Goal: Task Accomplishment & Management: Use online tool/utility

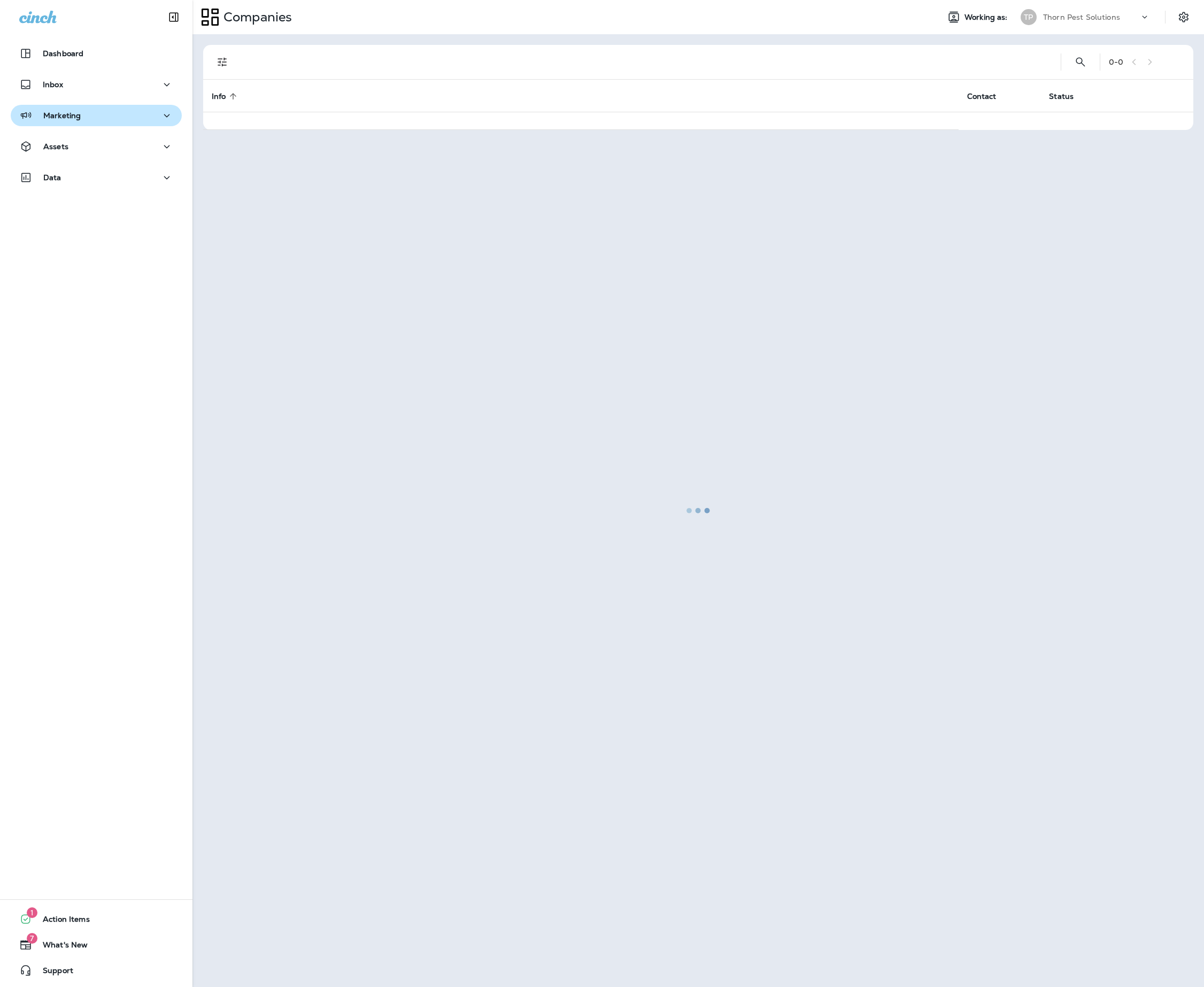
click at [148, 115] on div "Marketing" at bounding box center [97, 115] width 154 height 13
click at [124, 141] on div "Journeys" at bounding box center [96, 142] width 163 height 16
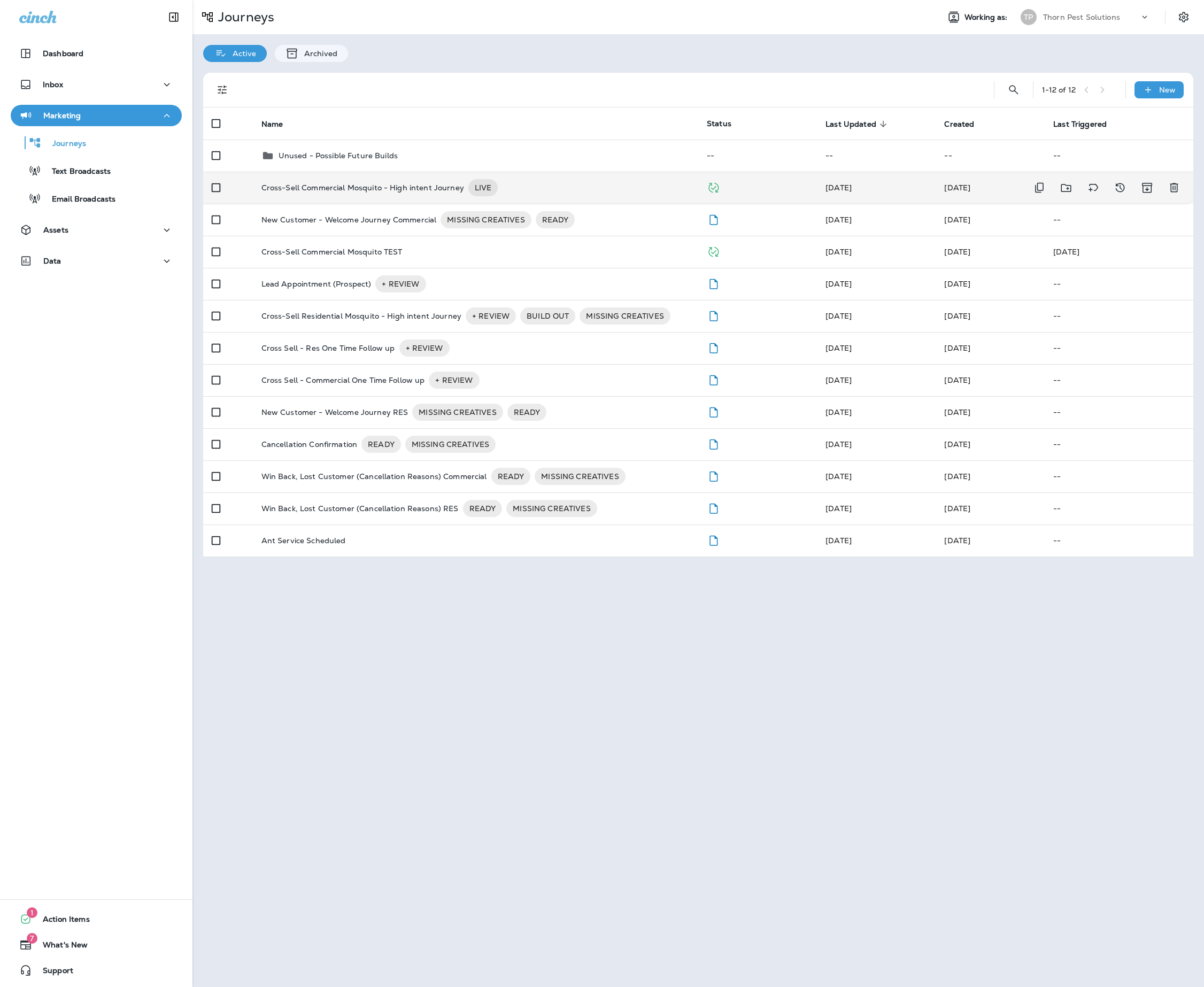
click at [402, 187] on p "Cross-Sell Commercial Mosquito - High intent Journey" at bounding box center [362, 188] width 203 height 17
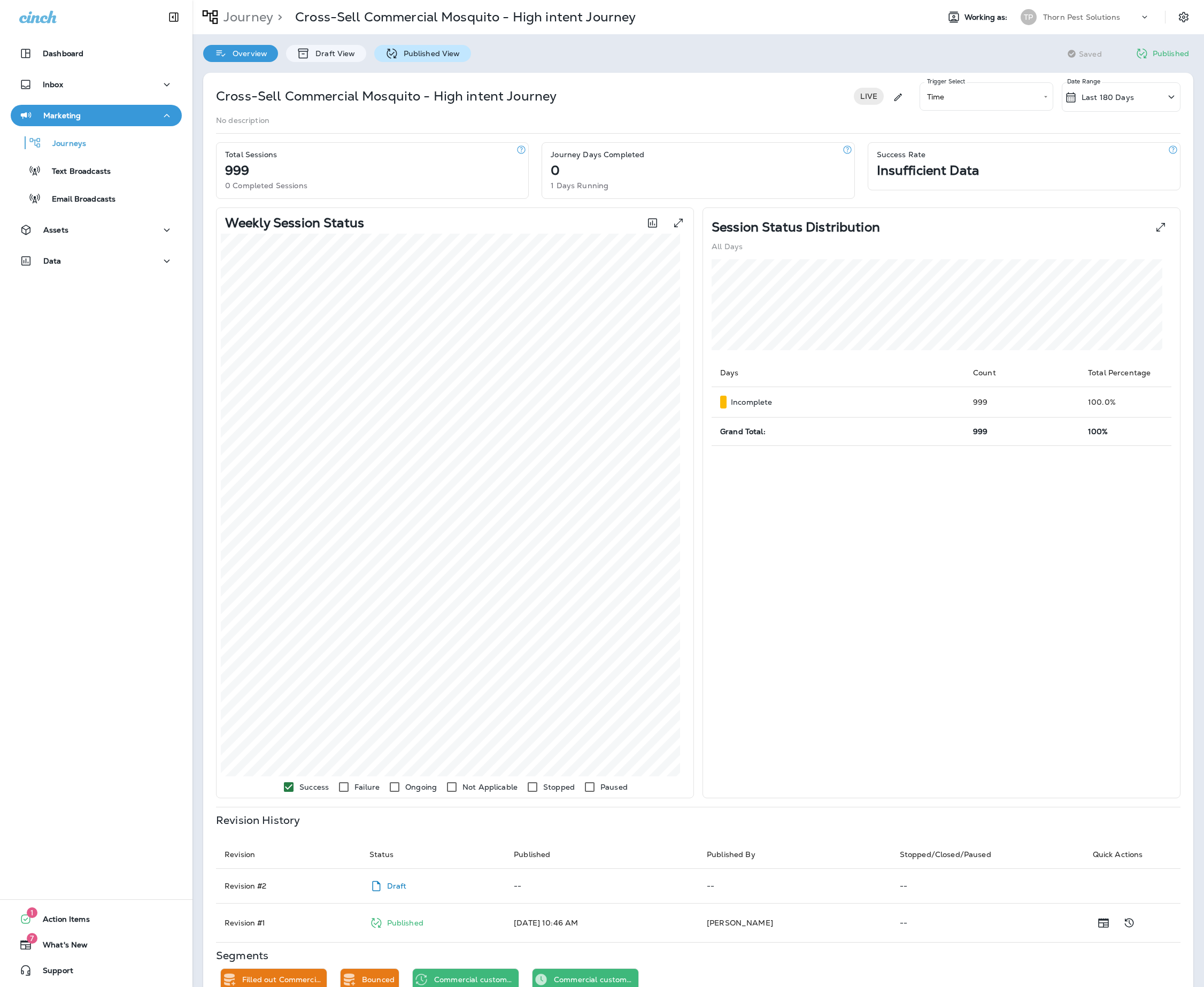
click at [438, 49] on p "Published View" at bounding box center [429, 53] width 62 height 8
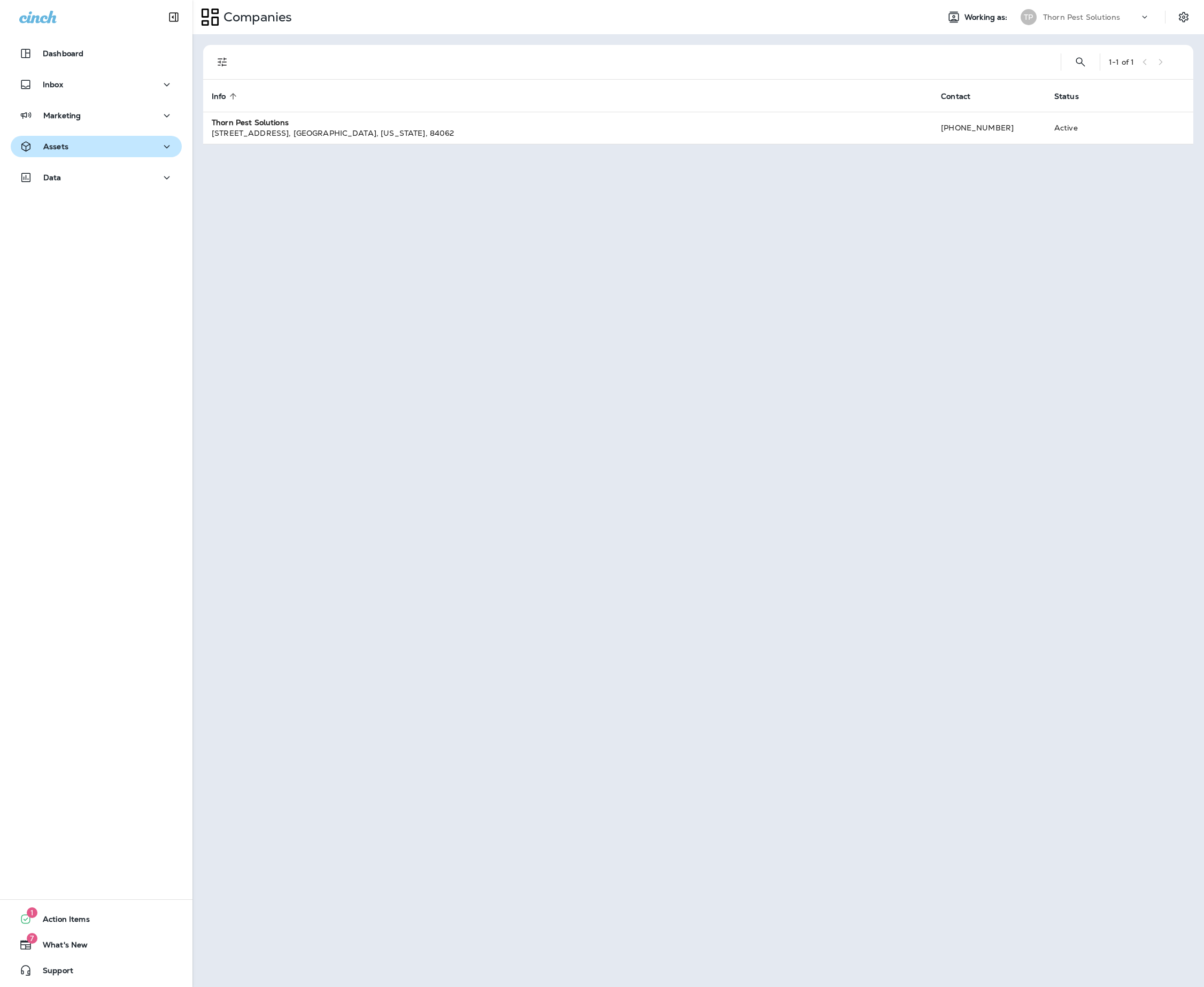
click at [130, 148] on div "Assets" at bounding box center [97, 147] width 154 height 13
click at [102, 126] on div "Marketing" at bounding box center [96, 118] width 192 height 27
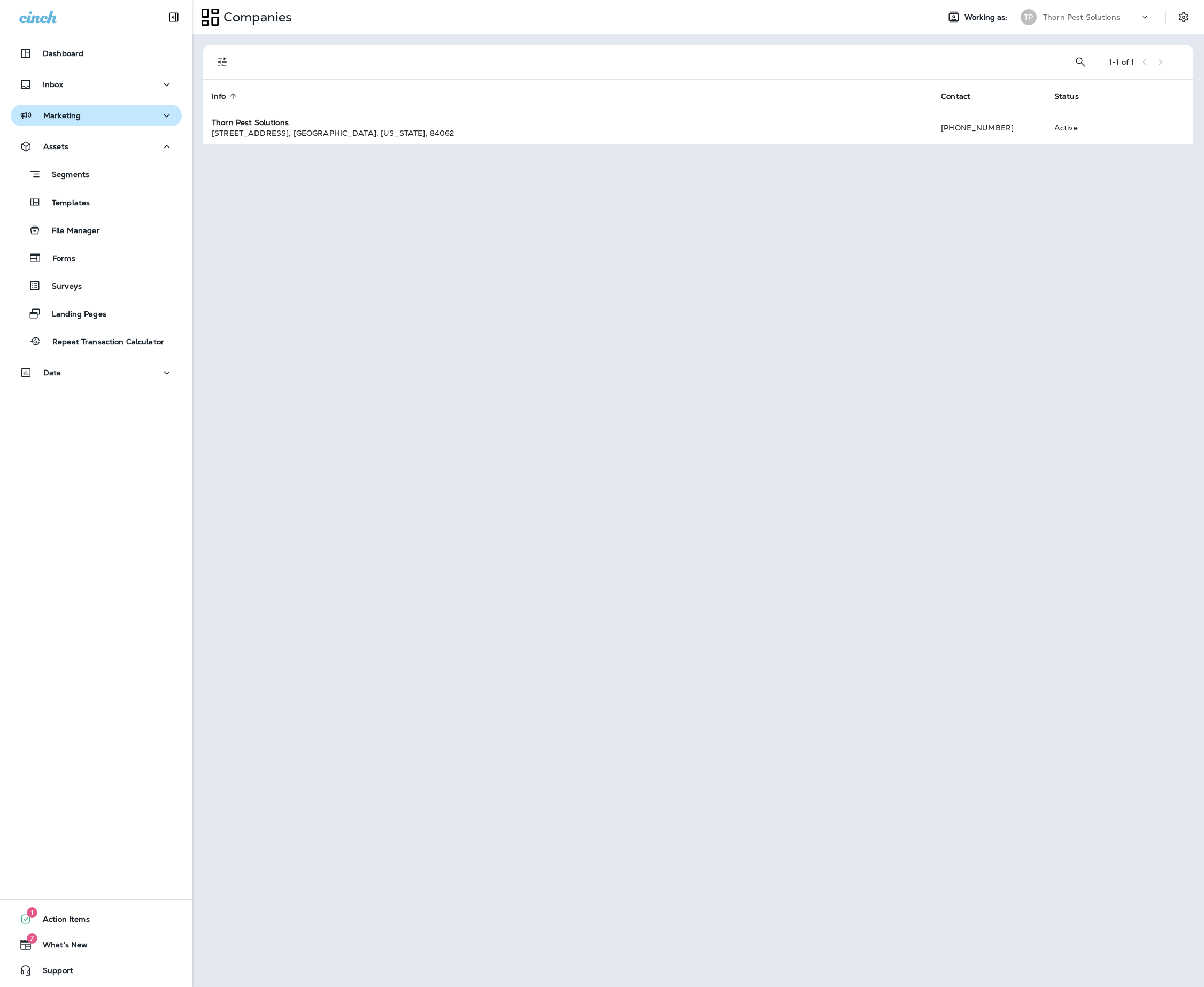
click at [109, 119] on div "Marketing" at bounding box center [97, 115] width 154 height 13
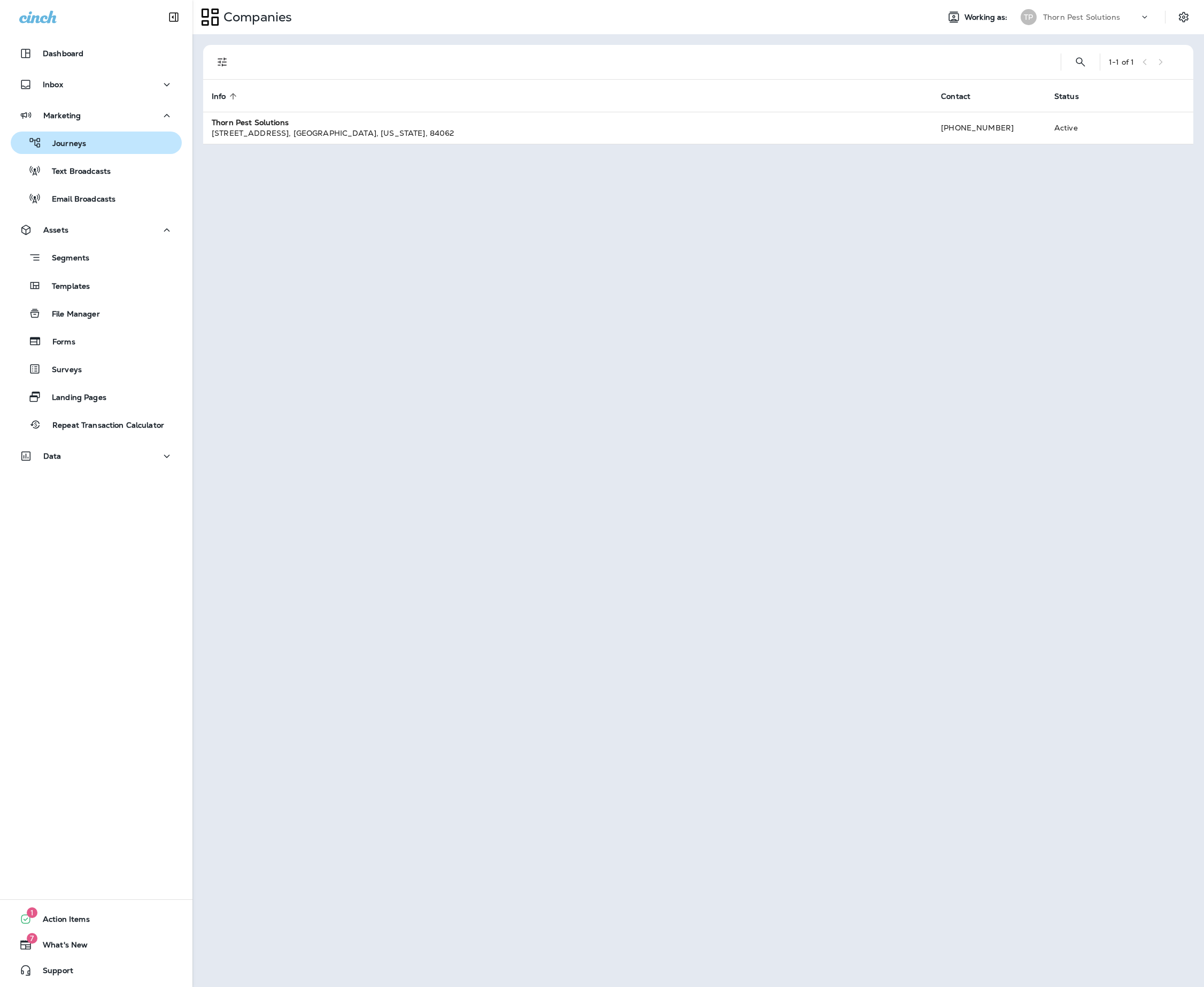
click at [115, 147] on div "Journeys" at bounding box center [96, 142] width 163 height 16
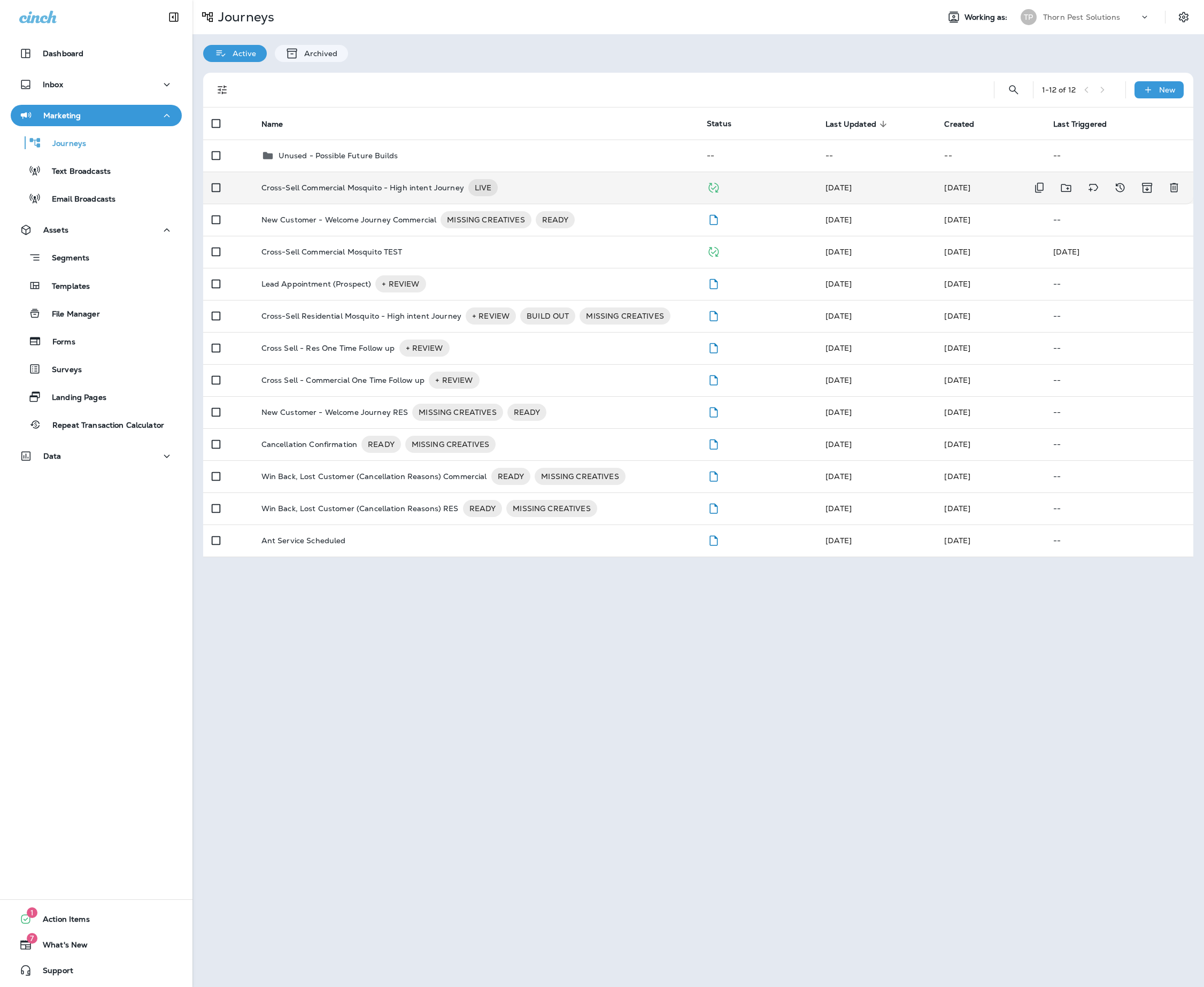
click at [417, 189] on p "Cross-Sell Commercial Mosquito - High intent Journey" at bounding box center [362, 188] width 203 height 17
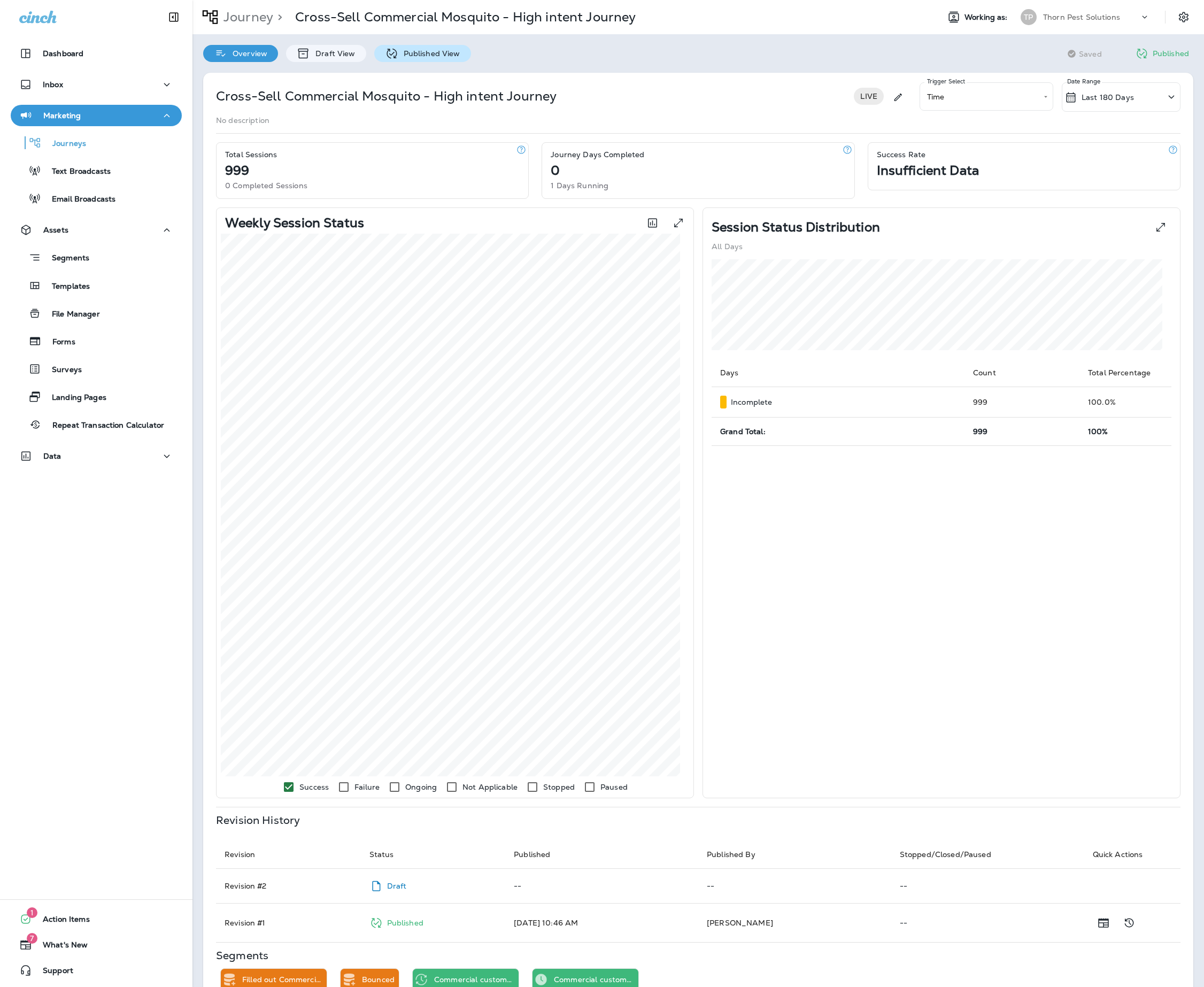
click at [460, 56] on p "Published View" at bounding box center [429, 53] width 62 height 8
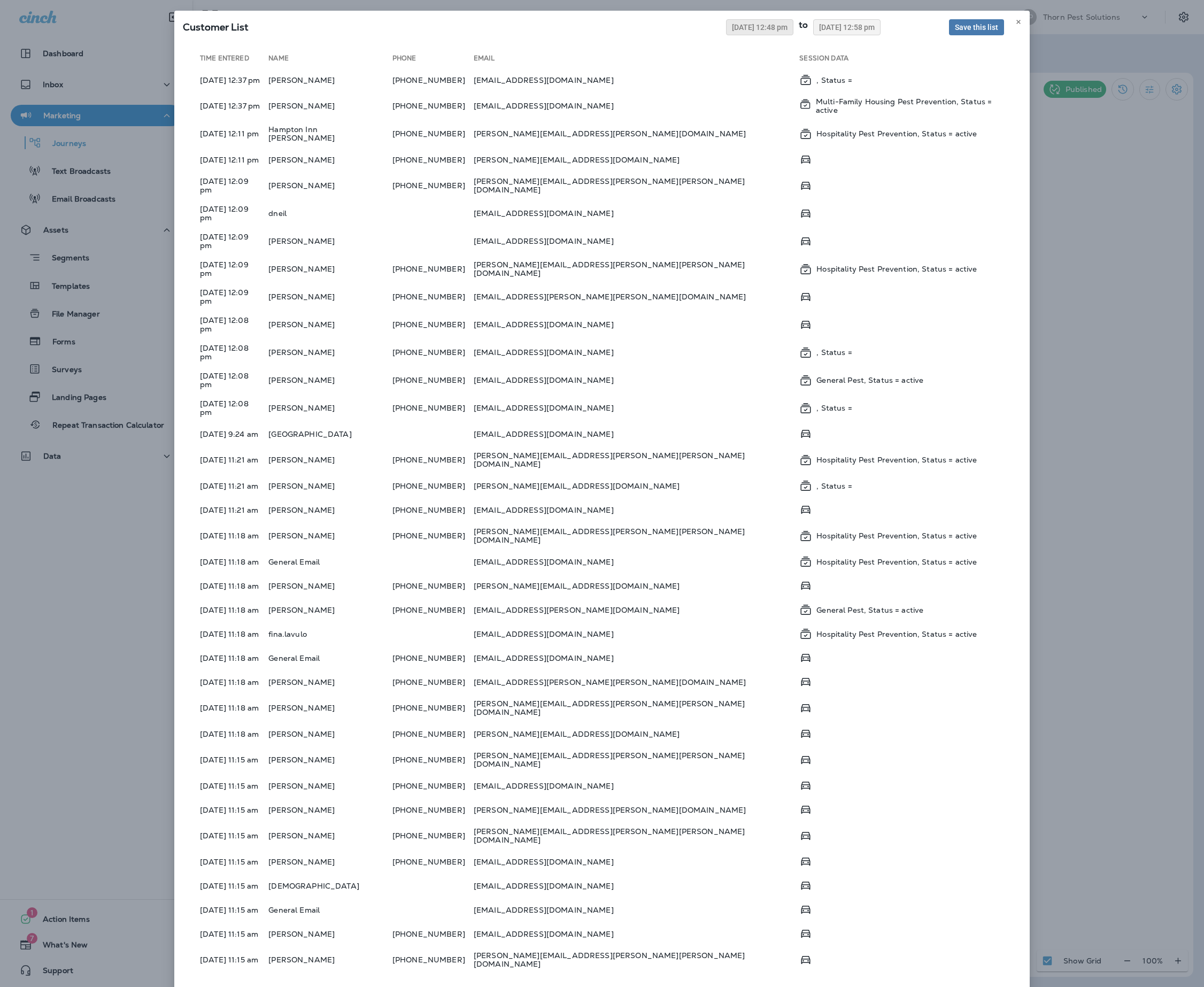
click at [732, 31] on span "08/05/2025 12:48 pm" at bounding box center [760, 27] width 56 height 7
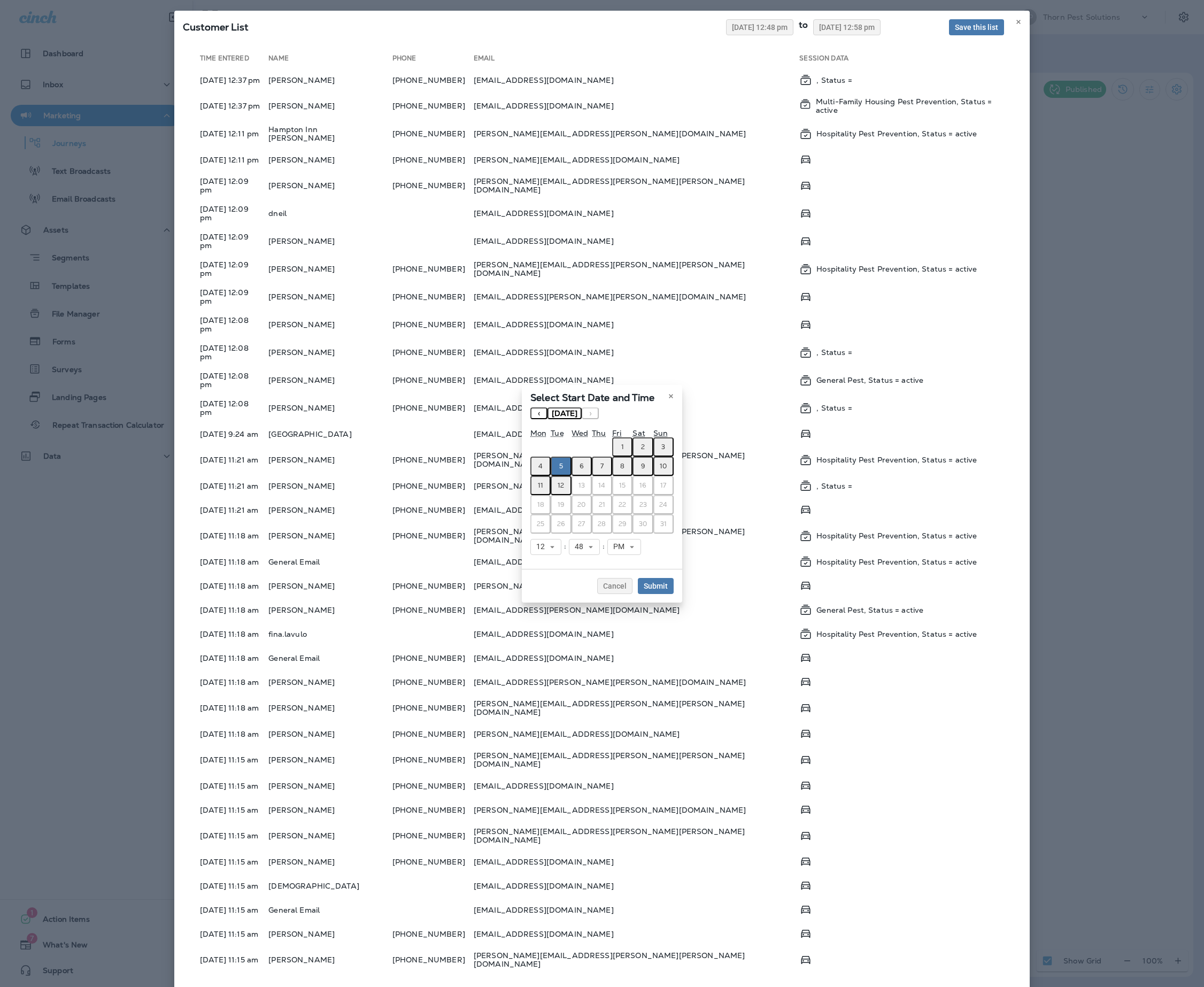
click at [530, 407] on button "‹" at bounding box center [539, 413] width 17 height 12
click at [530, 527] on button "28" at bounding box center [541, 524] width 20 height 20
click at [549, 550] on icon at bounding box center [552, 546] width 7 height 7
click at [530, 648] on link "7" at bounding box center [545, 641] width 31 height 13
click at [583, 550] on icon at bounding box center [586, 546] width 7 height 7
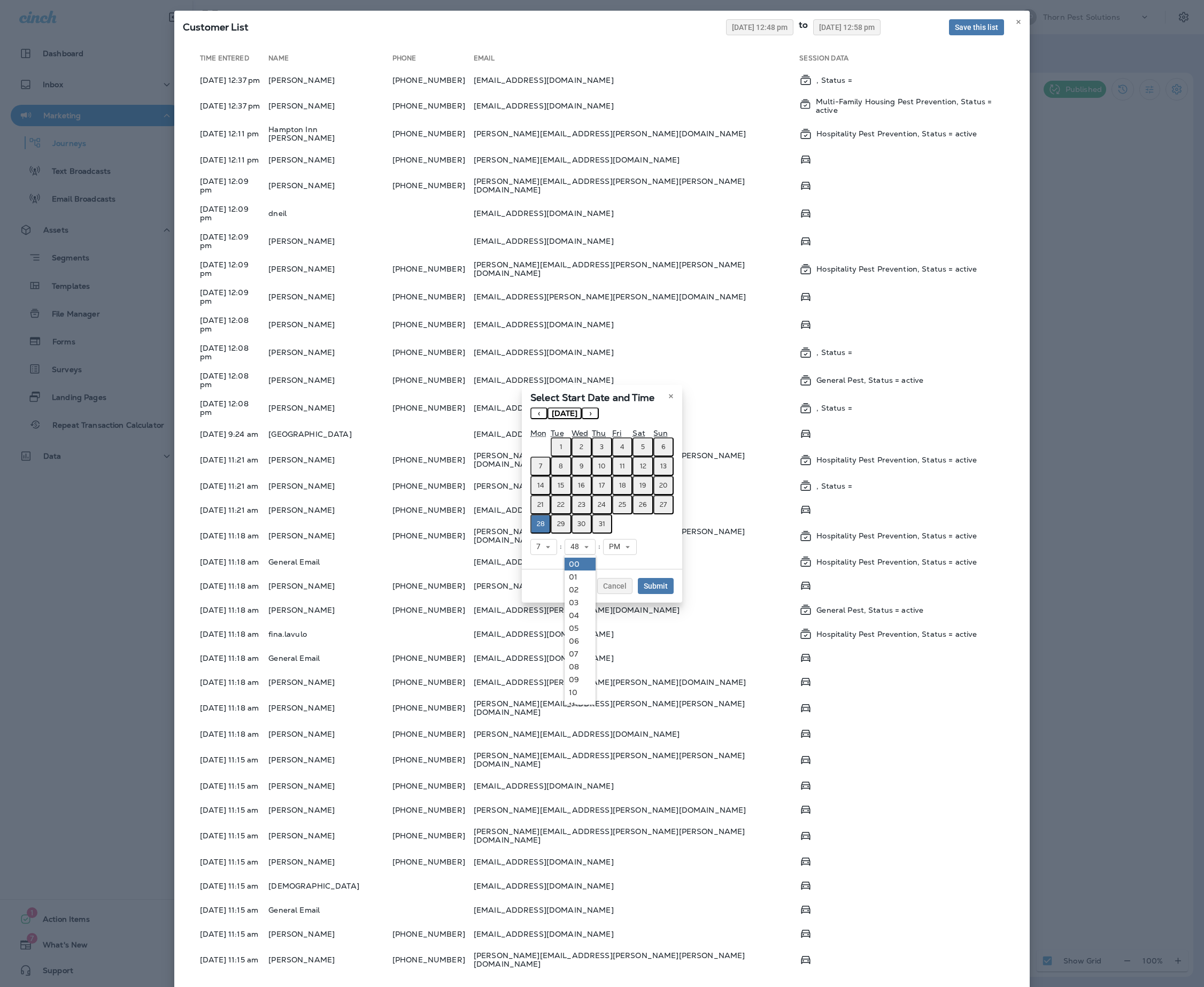
click at [565, 571] on link "00" at bounding box center [580, 564] width 31 height 13
click at [614, 551] on span "PM" at bounding box center [616, 546] width 16 height 9
click at [609, 571] on link "AM" at bounding box center [620, 564] width 33 height 13
click at [674, 560] on div "7 1 2 3 4 5 6 7 8 9 10 11 12 : 00 00 01 02 03 04 05 06 07 08 09 10 11 12 13 14 …" at bounding box center [602, 546] width 143 height 27
click at [668, 590] on span "Submit" at bounding box center [656, 586] width 24 height 7
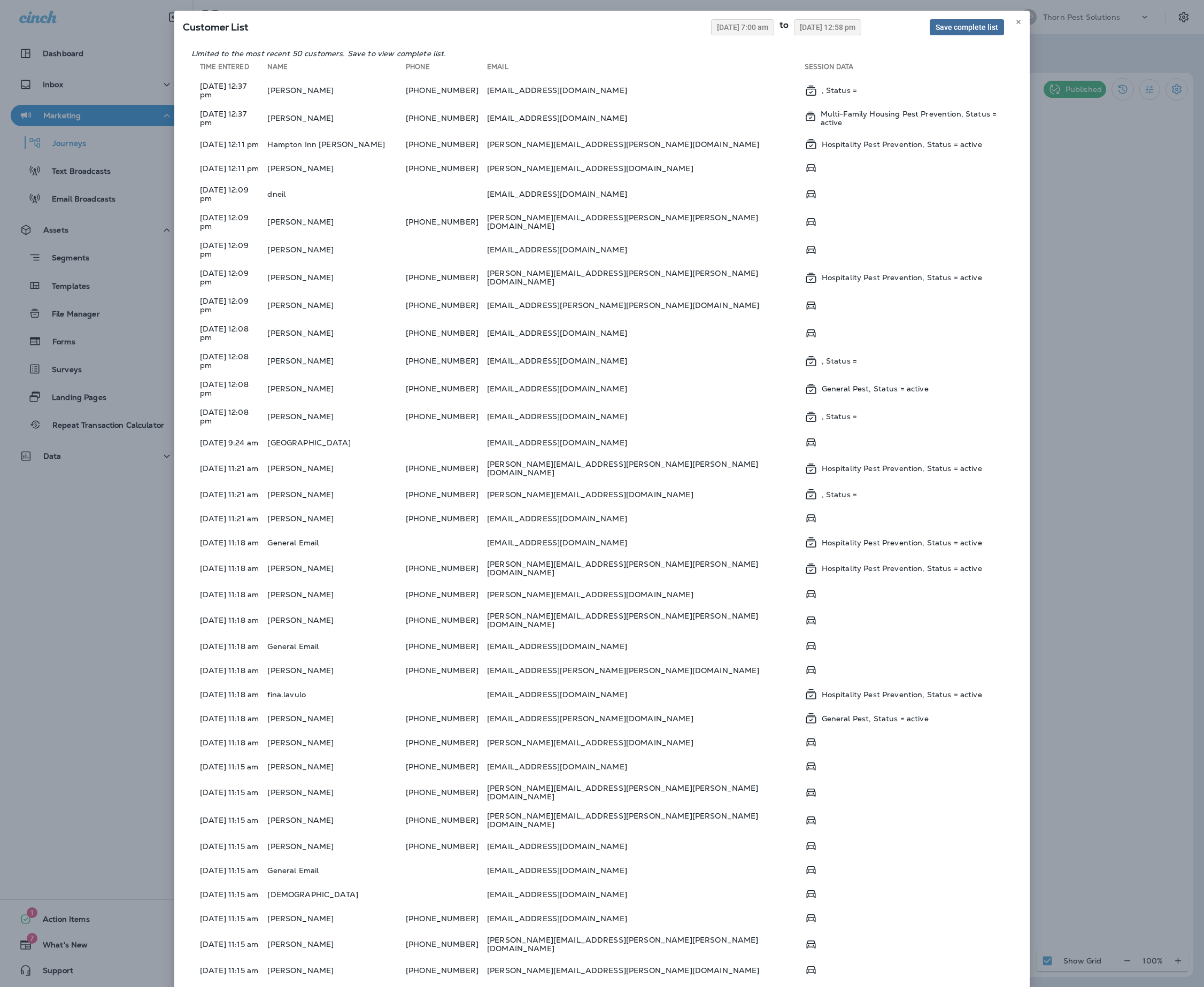
click at [936, 31] on span "Save complete list" at bounding box center [966, 27] width 62 height 7
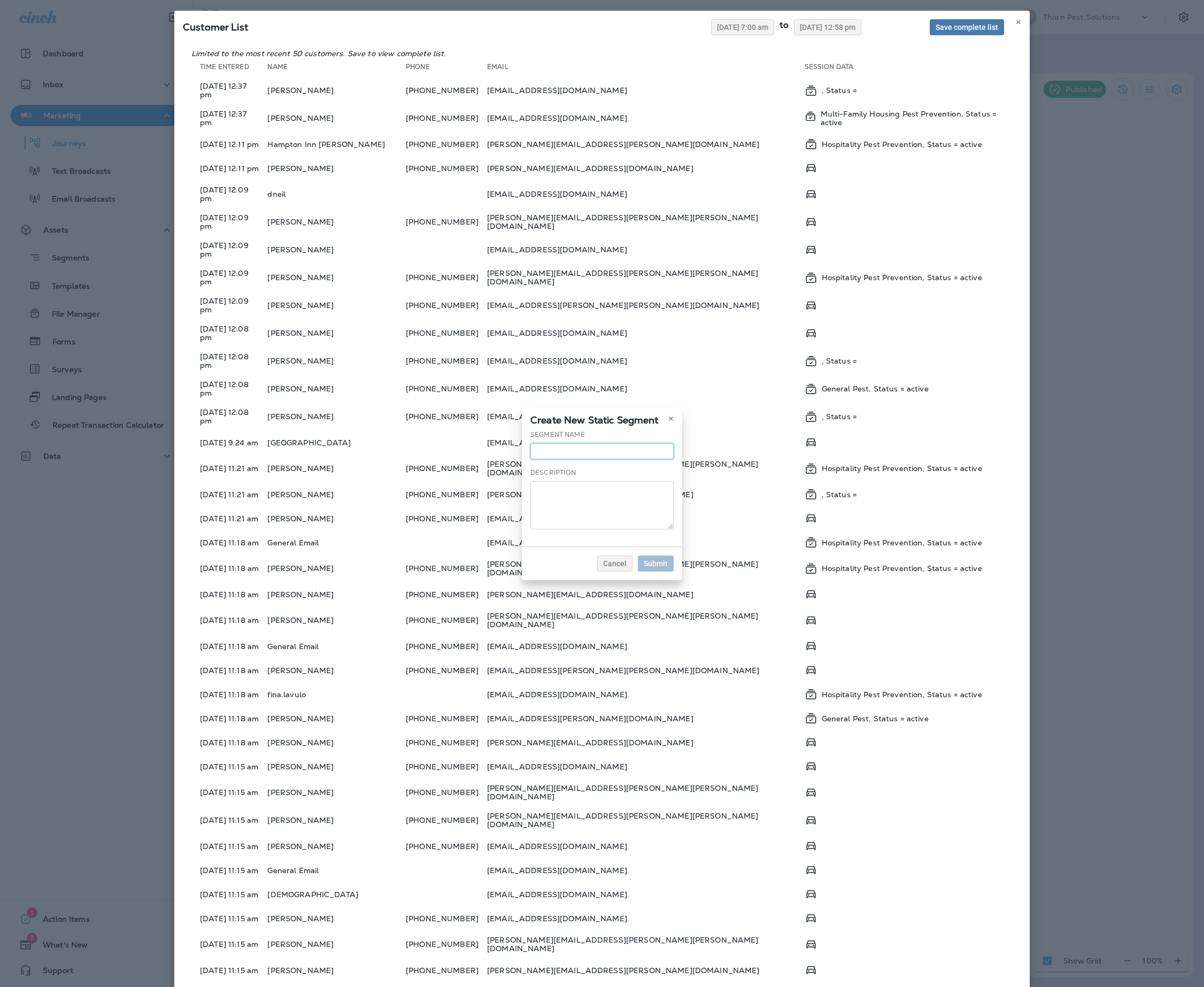
drag, startPoint x: 545, startPoint y: 437, endPoint x: 558, endPoint y: 432, distance: 13.9
click at [558, 443] on input "text" at bounding box center [602, 451] width 143 height 16
type input "**********"
click at [668, 567] on span "Submit" at bounding box center [656, 563] width 24 height 7
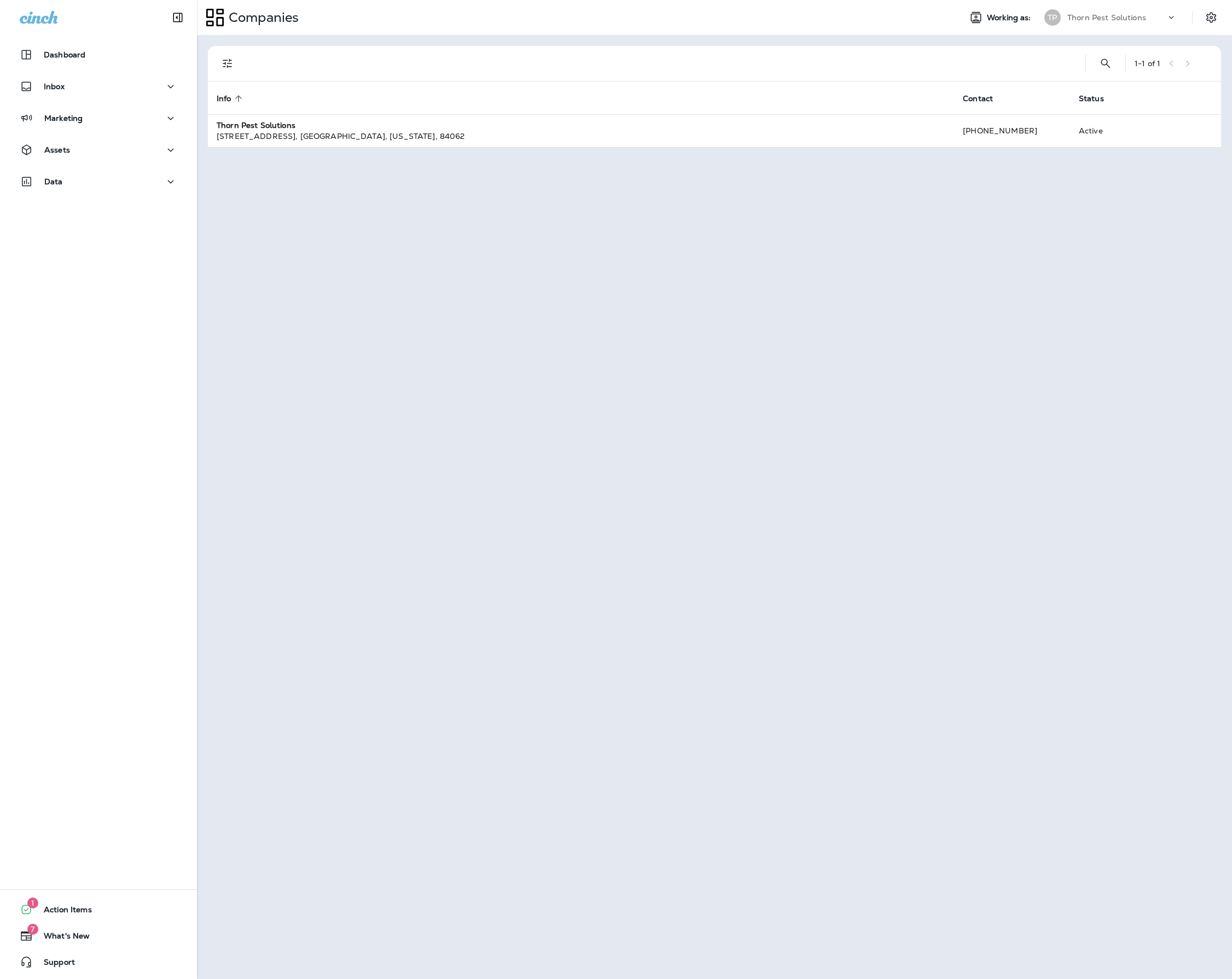
click at [66, 74] on div "Dashboard Inbox Marketing Assets Data" at bounding box center [98, 121] width 197 height 175
click at [60, 82] on p "Inbox" at bounding box center [54, 86] width 21 height 9
click at [146, 238] on div "Assets" at bounding box center [99, 236] width 158 height 13
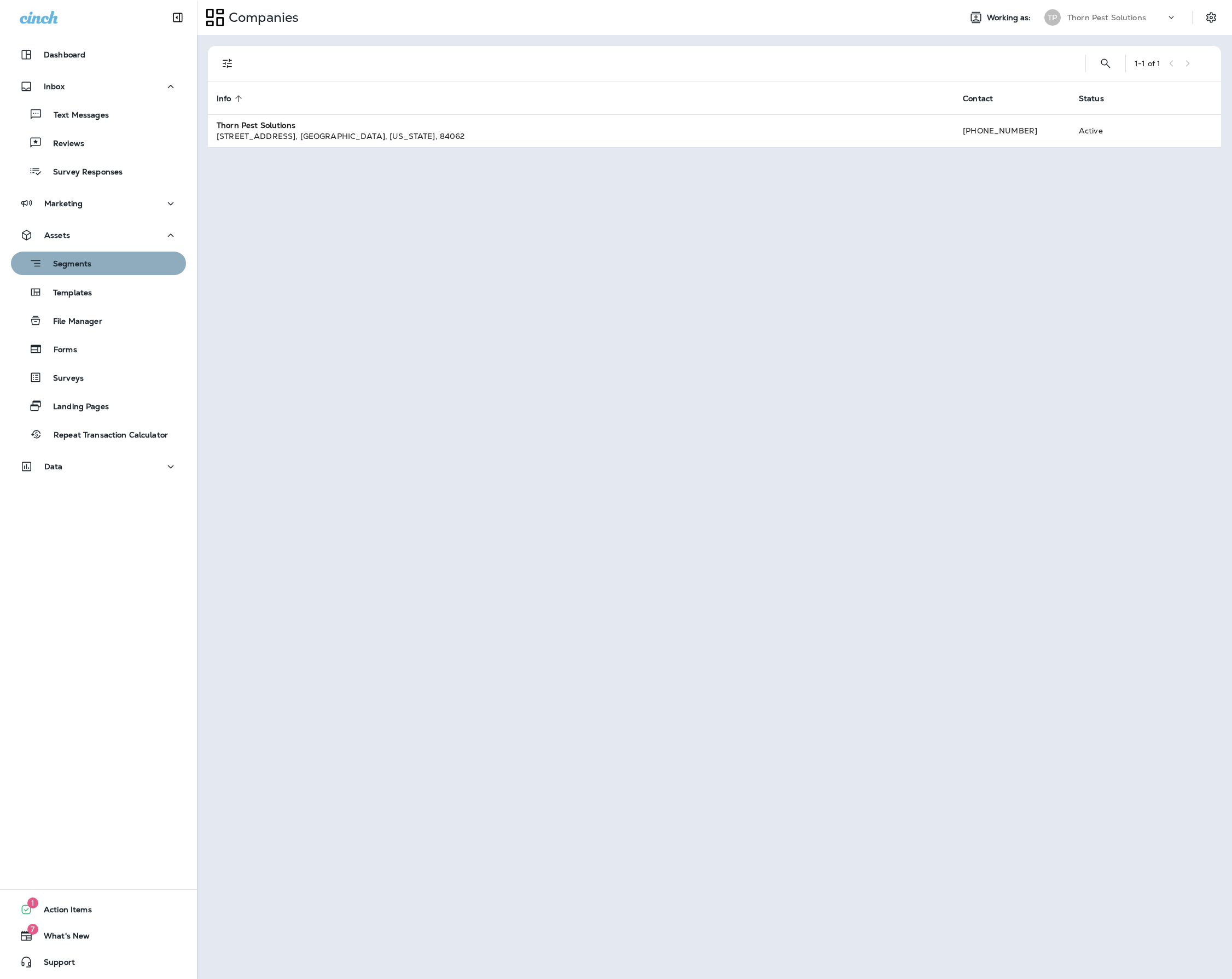
click at [122, 269] on div "Segments" at bounding box center [98, 263] width 166 height 17
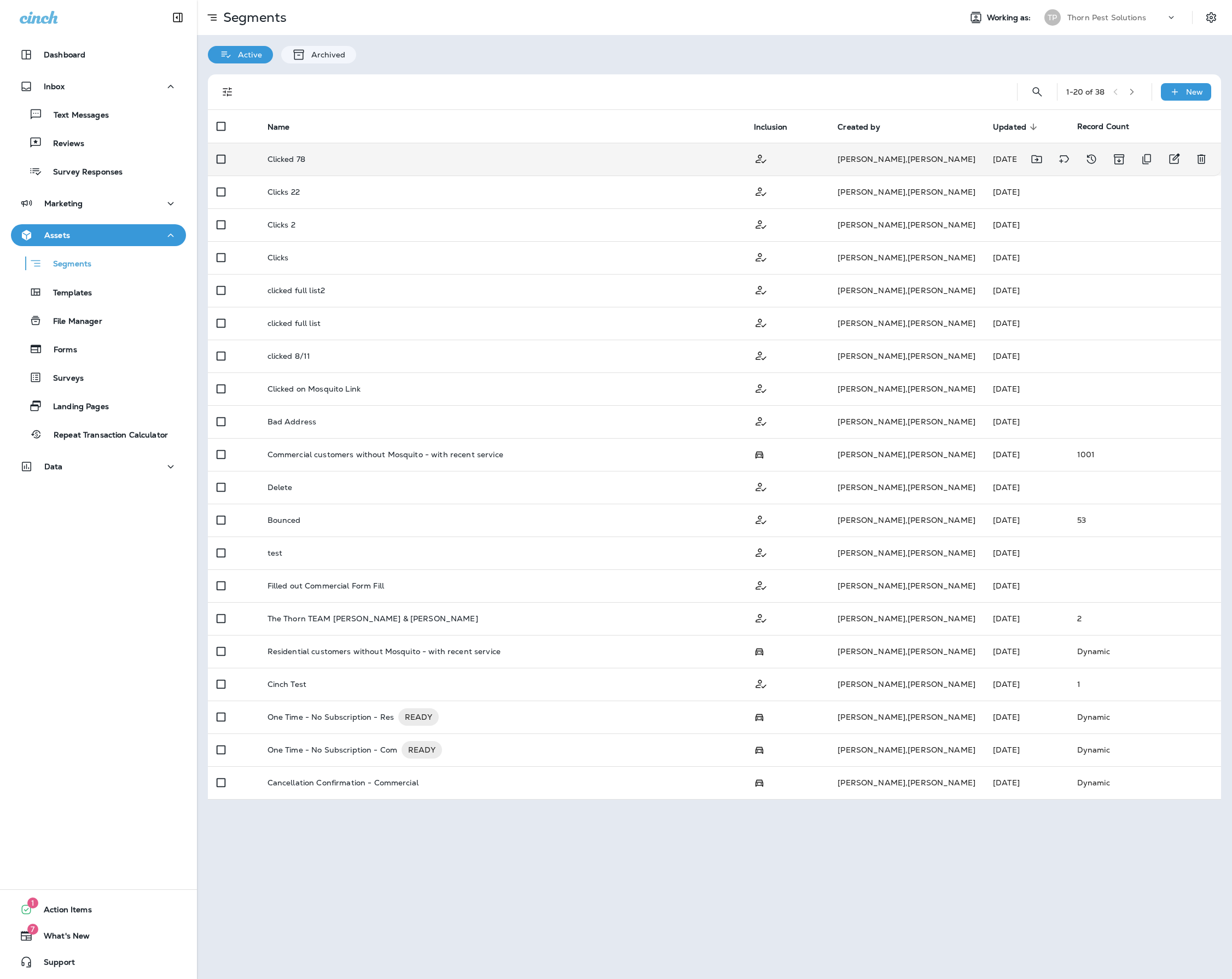
click at [659, 167] on td "Clicked 78" at bounding box center [502, 159] width 487 height 33
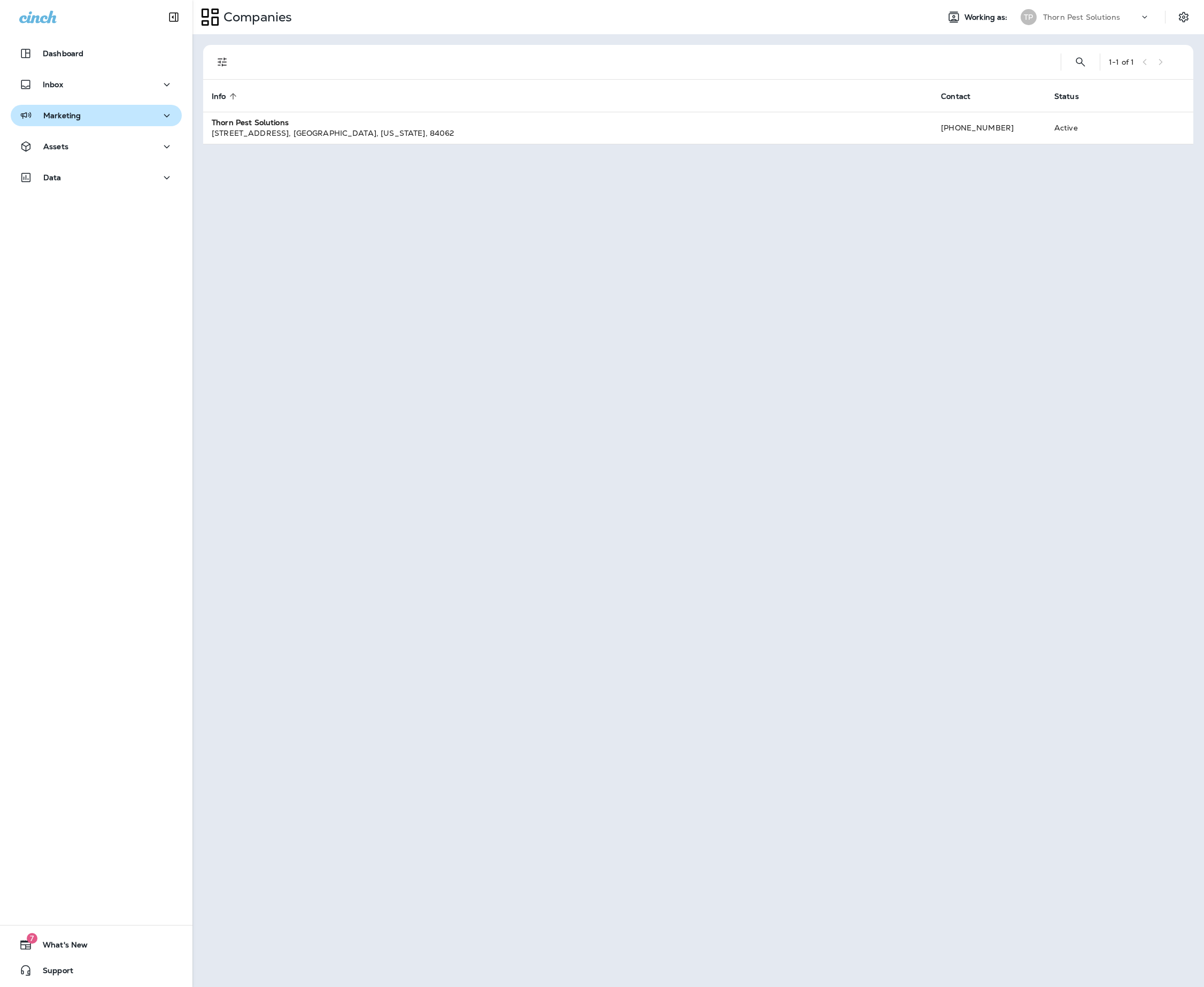
click at [161, 121] on icon "button" at bounding box center [167, 115] width 13 height 13
click at [129, 144] on div "Journeys" at bounding box center [96, 142] width 163 height 16
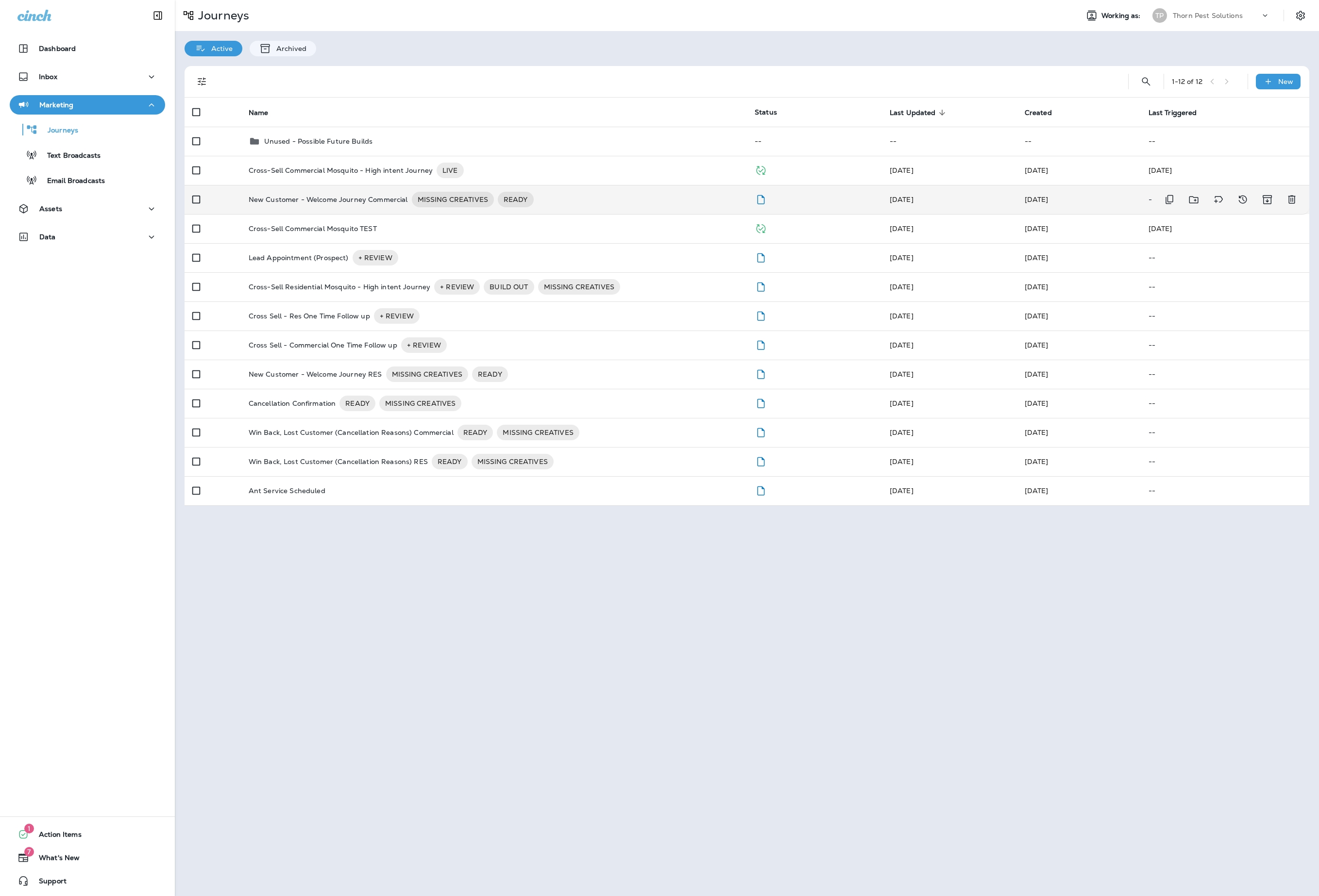
click at [341, 206] on p "New Customer - Welcome Journey Commercial" at bounding box center [328, 199] width 159 height 15
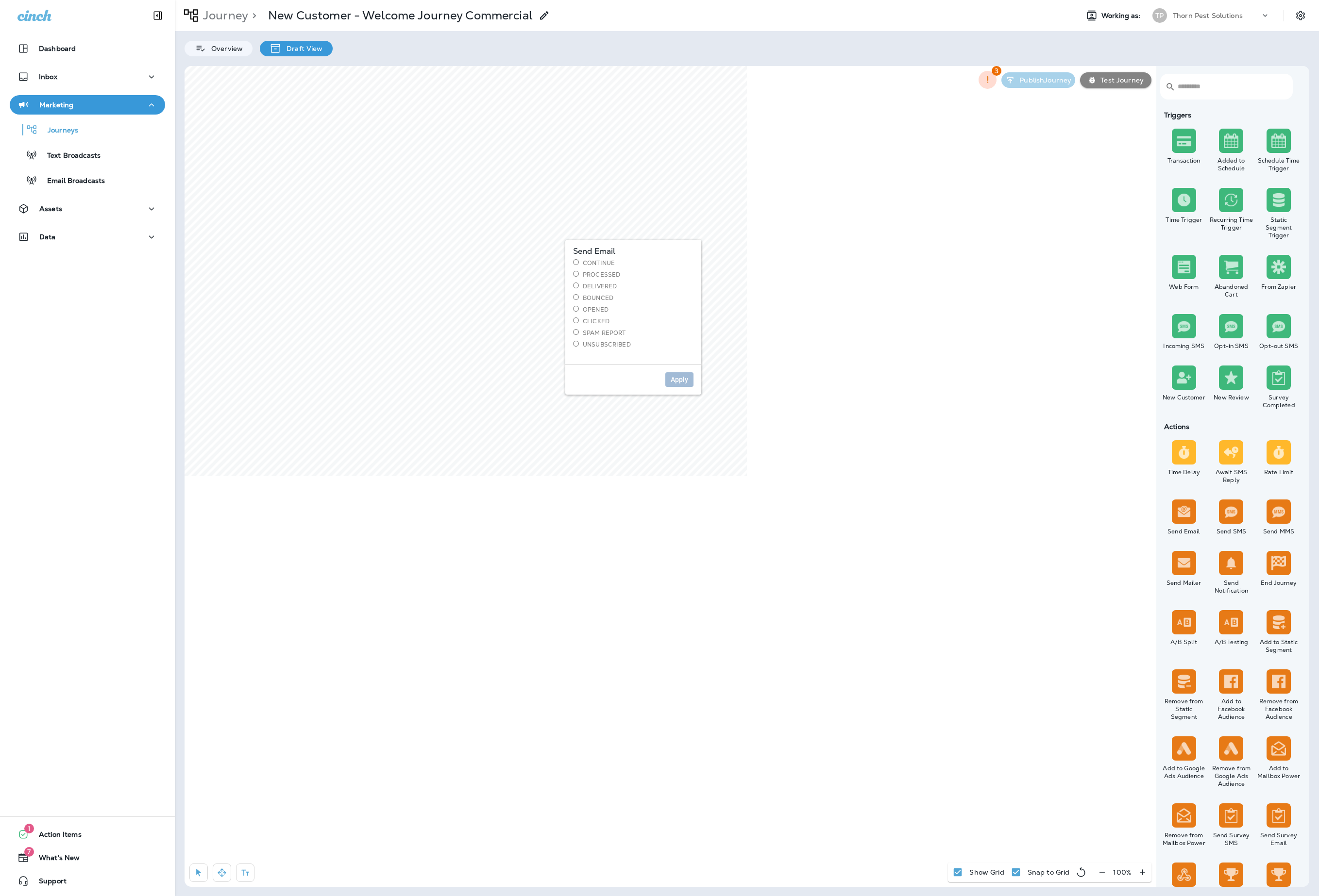
click at [634, 290] on label "Delivered" at bounding box center [633, 286] width 121 height 8
click at [674, 383] on span "Apply" at bounding box center [679, 380] width 18 height 7
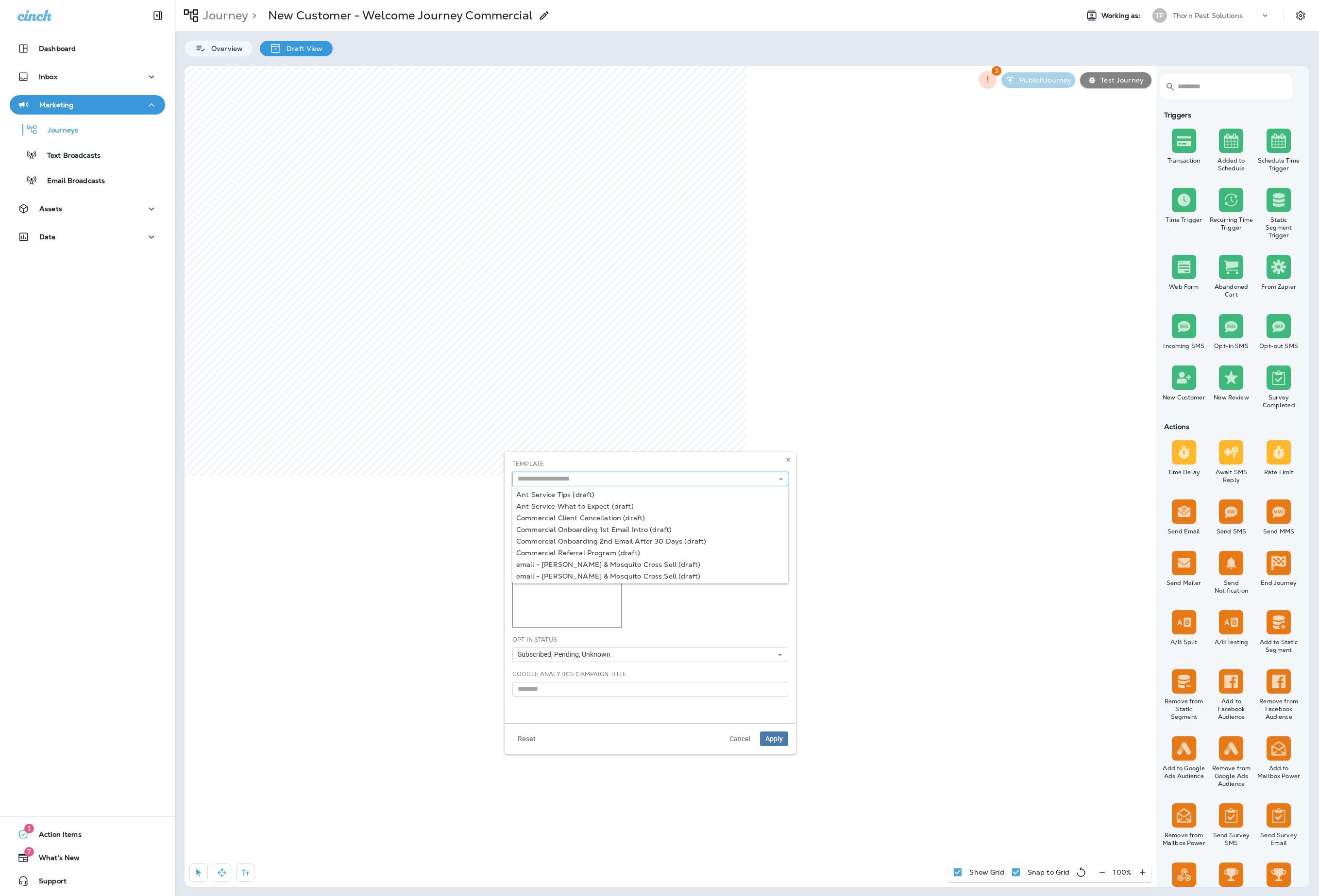
click at [636, 487] on input "text" at bounding box center [650, 478] width 276 height 14
click at [777, 483] on icon "button" at bounding box center [781, 479] width 7 height 7
click at [739, 466] on div "Template Ant Service Tips (draft) Ant Service What to Expect (draft) Commercial…" at bounding box center [650, 473] width 276 height 27
click at [706, 628] on div "Template Preview Select a template to preview" at bounding box center [650, 561] width 276 height 133
click at [614, 659] on span "Subscribed, Pending, Unknown" at bounding box center [565, 655] width 97 height 8
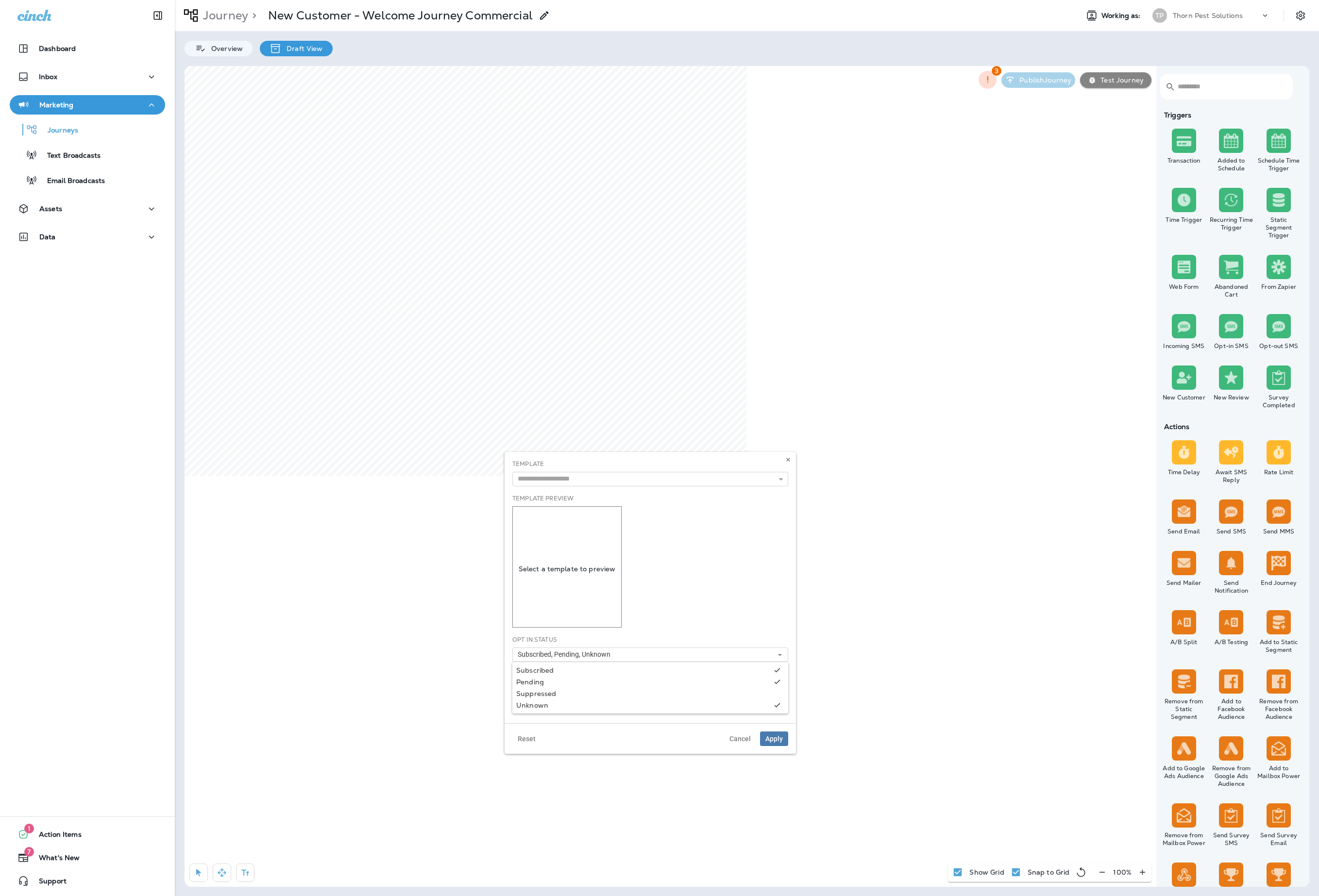
click at [729, 628] on div "Template Preview Select a template to preview" at bounding box center [650, 561] width 276 height 133
click at [785, 462] on icon at bounding box center [787, 459] width 6 height 6
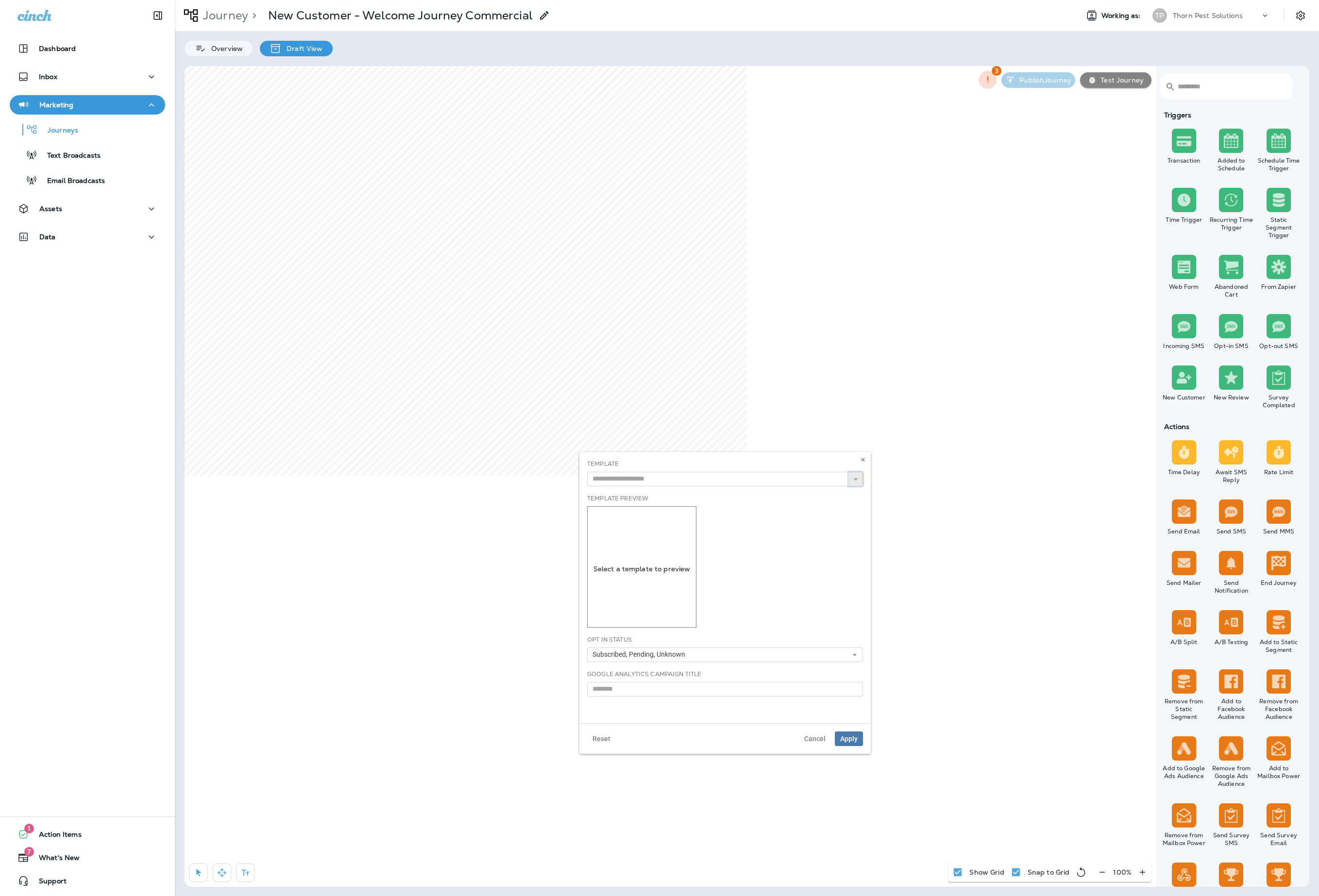
click at [854, 481] on use "button" at bounding box center [856, 479] width 4 height 3
type input "**********"
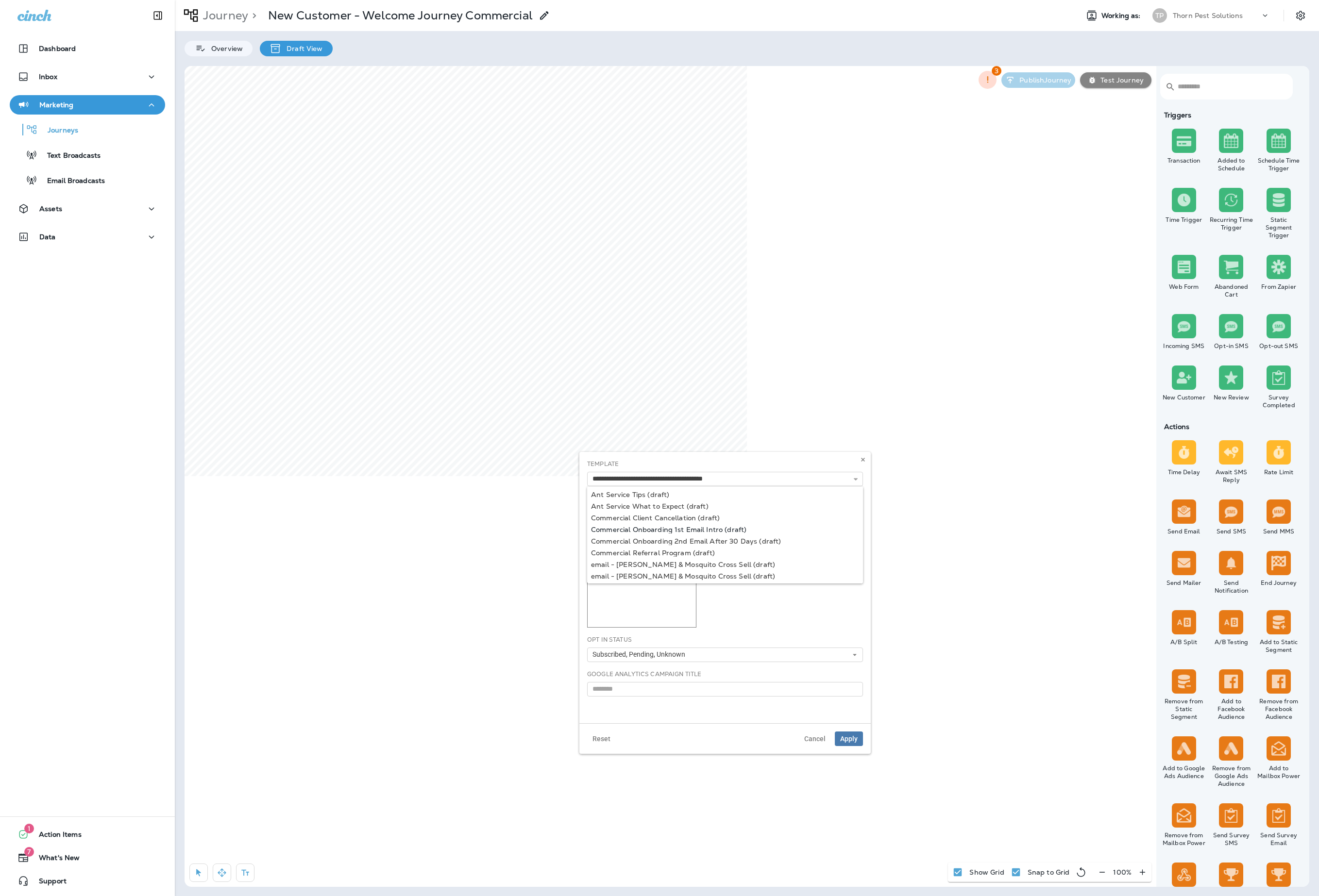
click at [694, 487] on div "**********" at bounding box center [725, 478] width 276 height 14
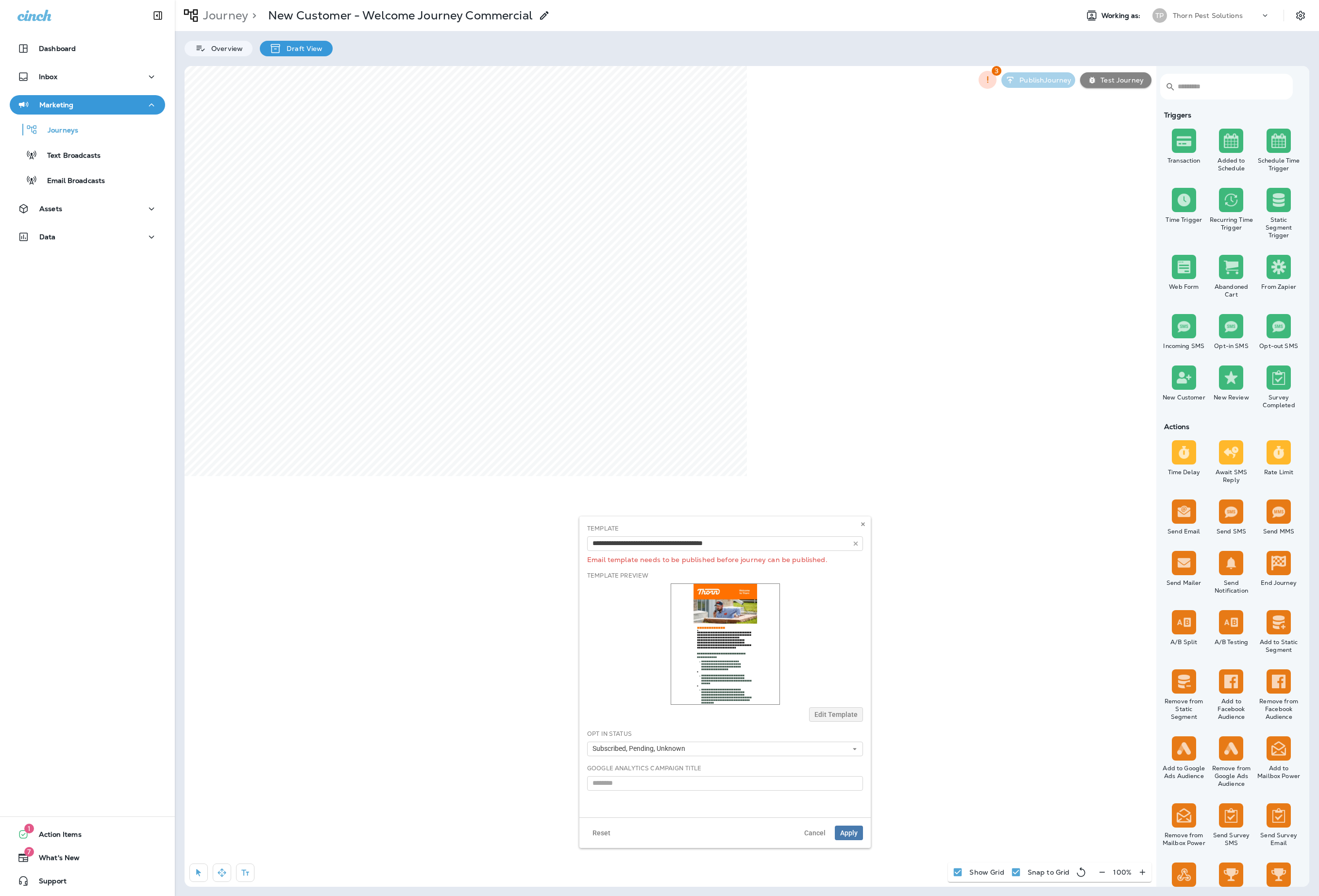
click at [743, 756] on button "Subscribed, Pending, Unknown" at bounding box center [725, 748] width 276 height 14
click at [860, 527] on icon at bounding box center [862, 524] width 6 height 6
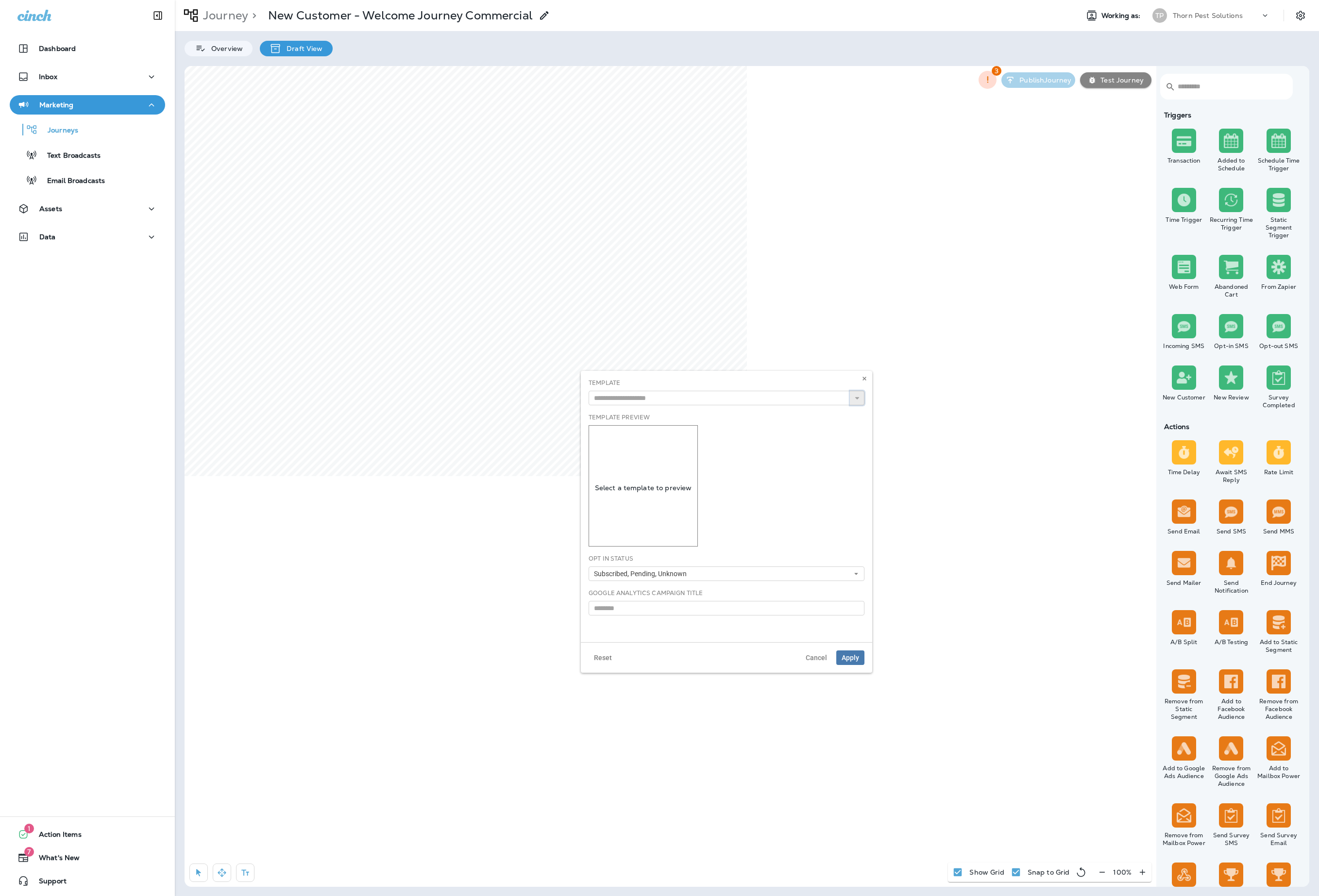
click at [852, 405] on button "button" at bounding box center [857, 397] width 14 height 14
click at [854, 402] on icon "button" at bounding box center [857, 398] width 7 height 7
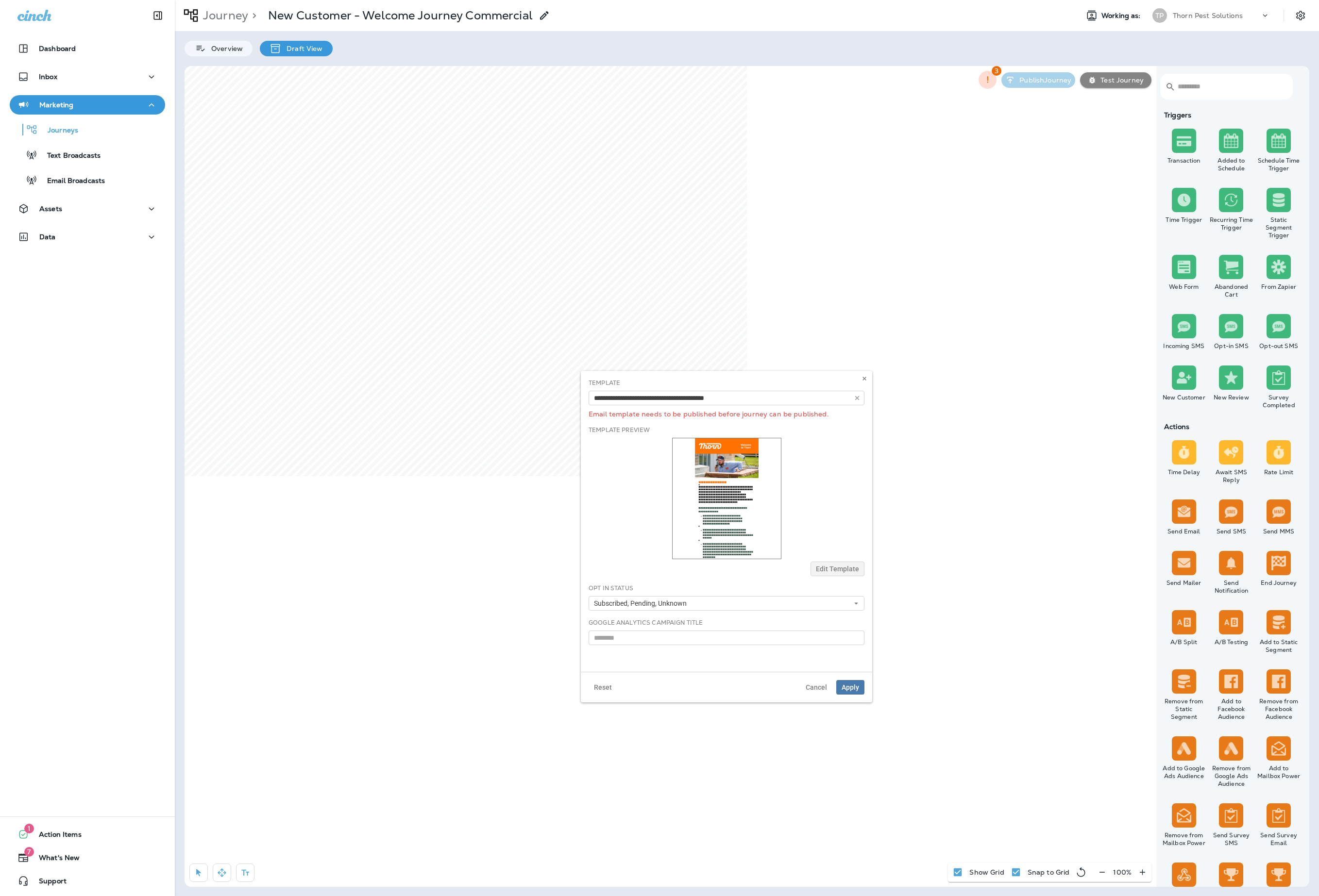
type input "**********"
click at [756, 479] on div "**********" at bounding box center [726, 521] width 291 height 301
click at [836, 694] on button "Apply" at bounding box center [850, 687] width 28 height 14
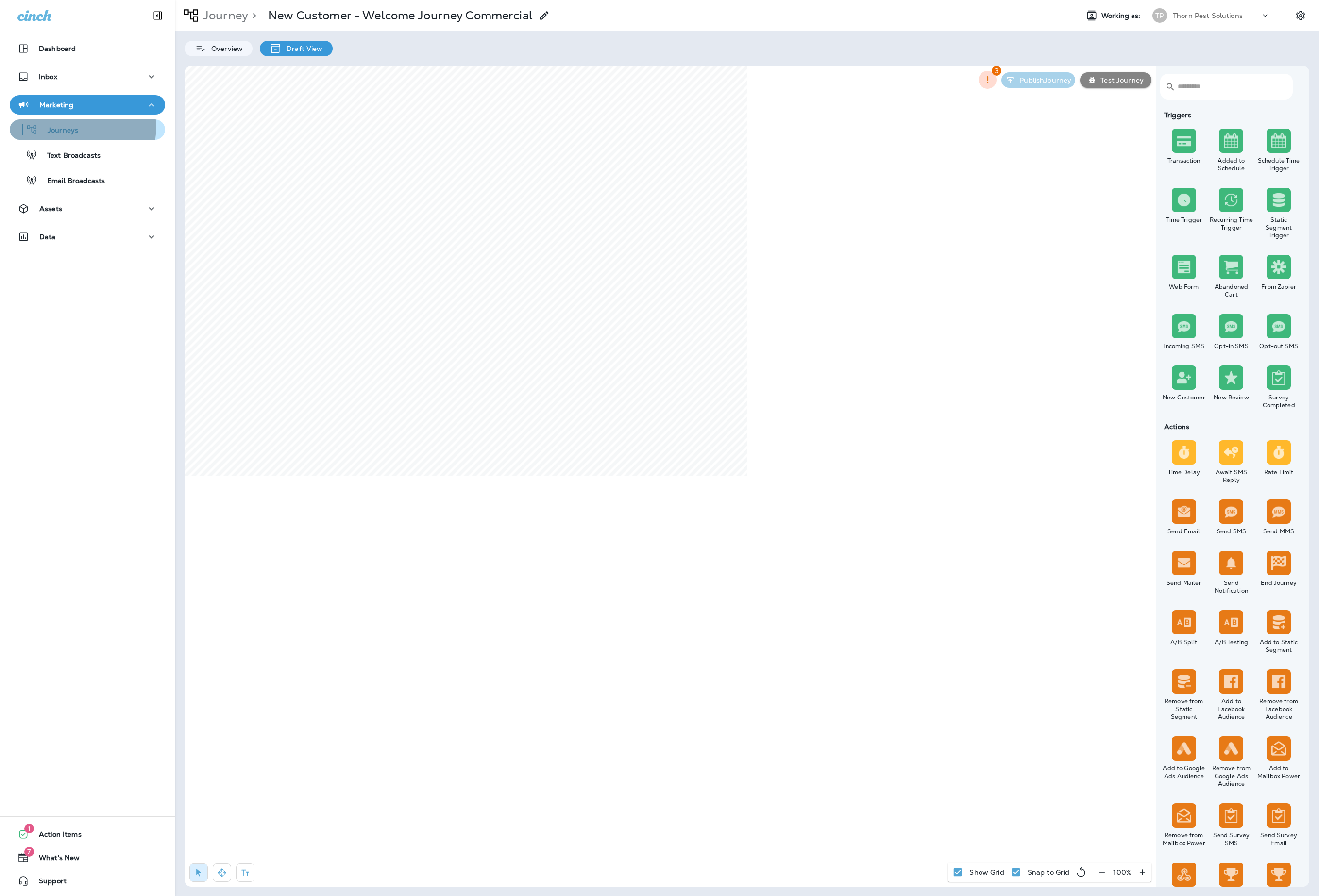
click at [66, 127] on p "Journeys" at bounding box center [58, 131] width 41 height 9
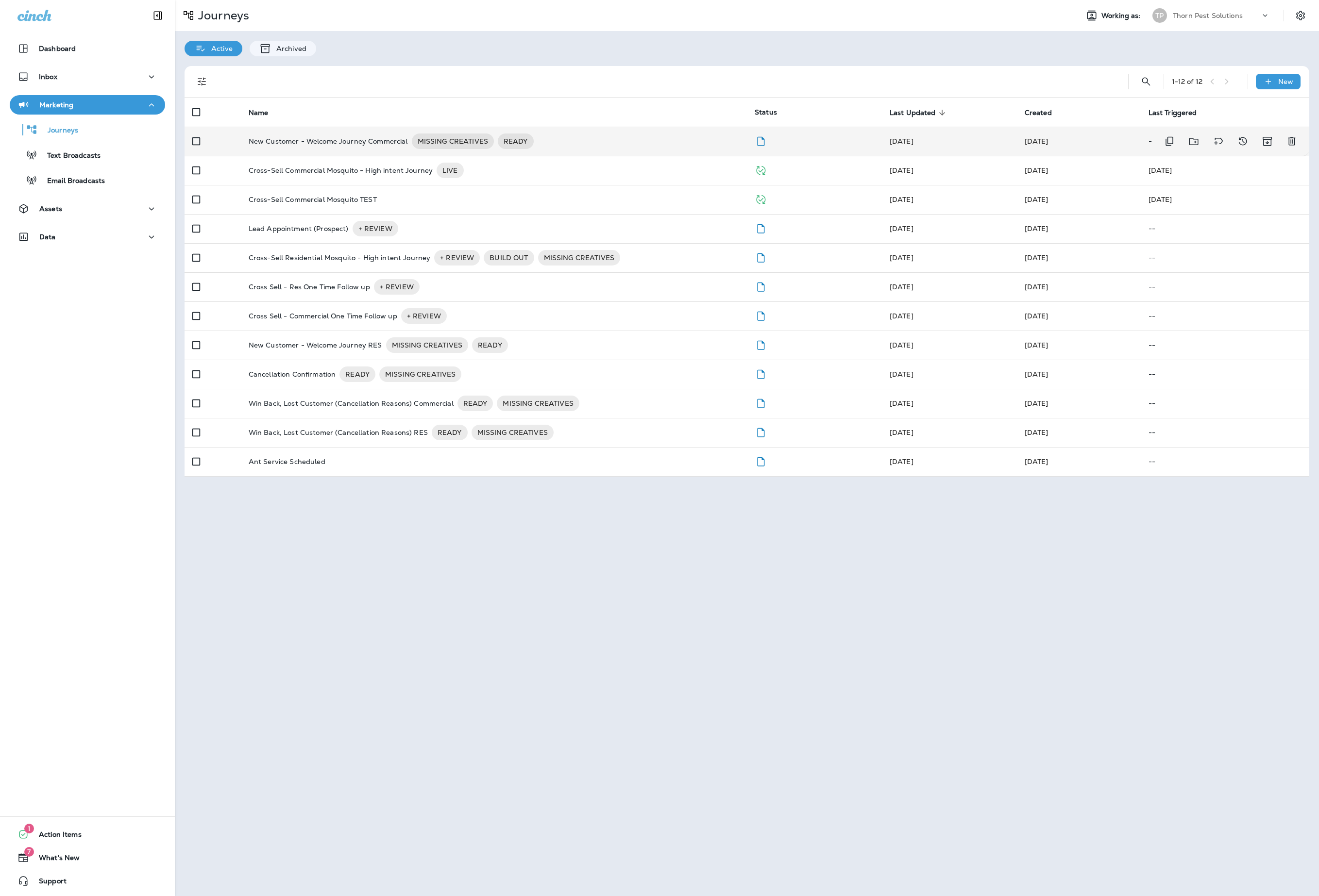
click at [632, 141] on div "New Customer - Welcome Journey Commercial MISSING CREATIVES READY" at bounding box center [494, 141] width 490 height 15
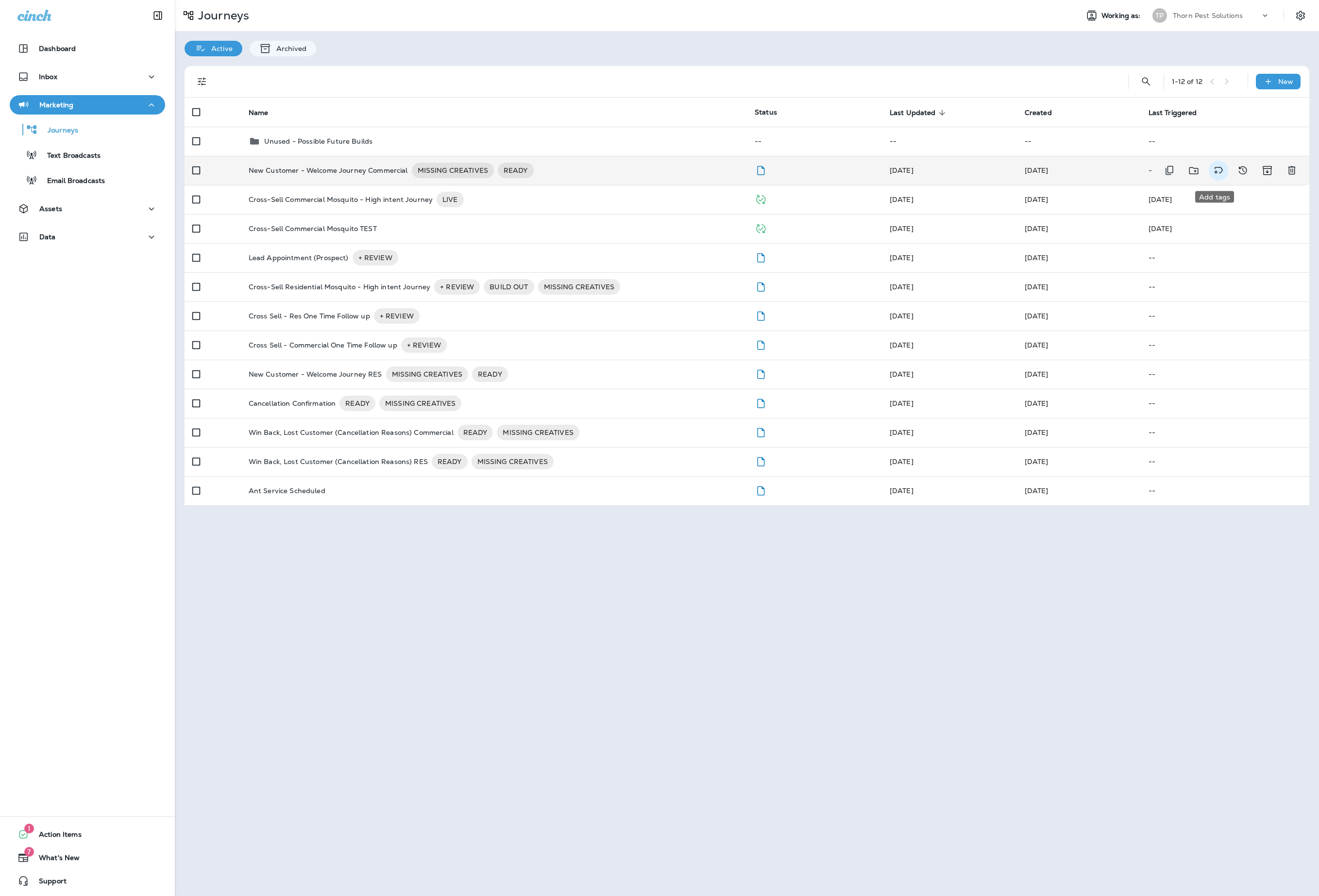
click at [1214, 171] on icon "Add tags" at bounding box center [1219, 170] width 12 height 12
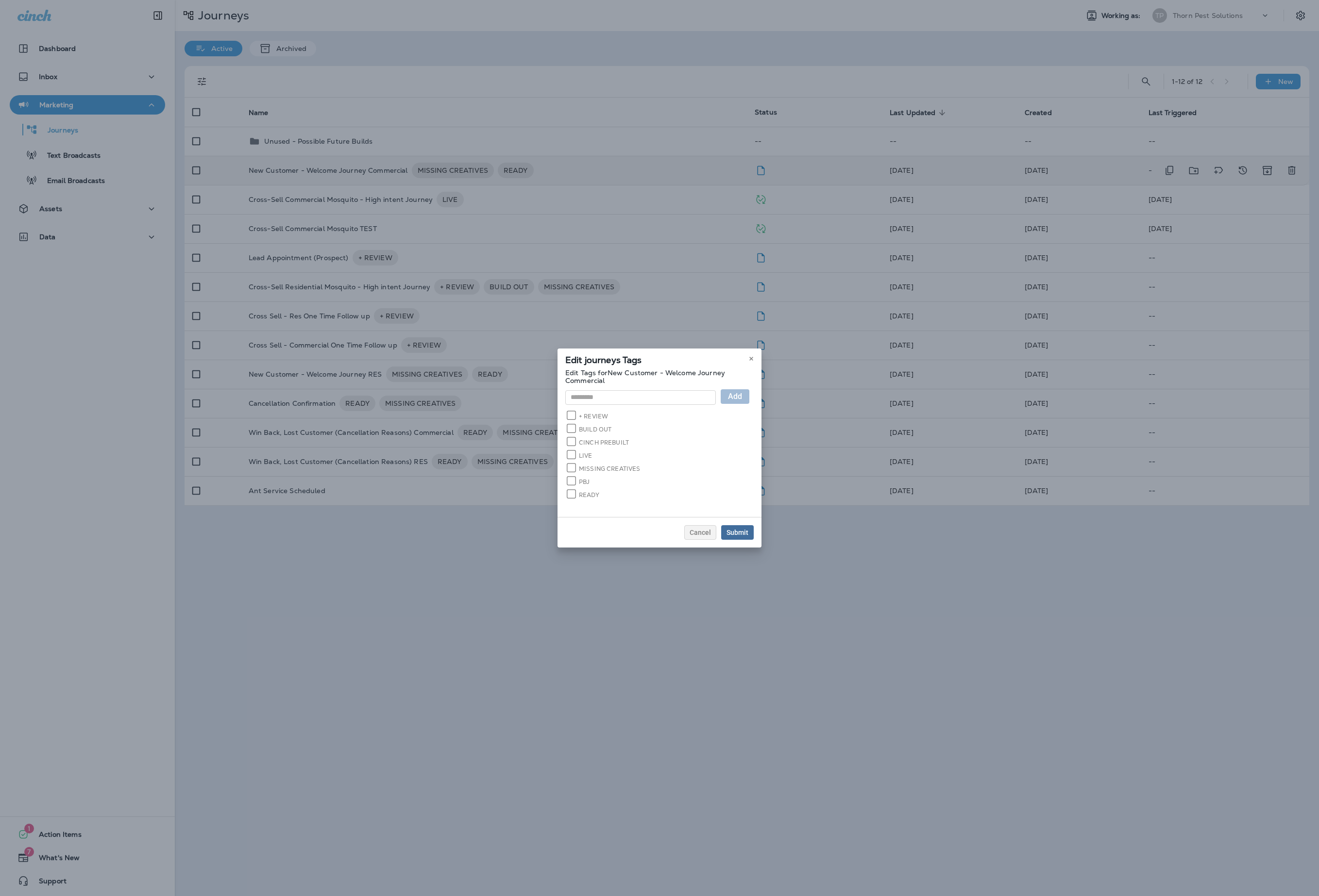
click at [749, 536] on div "Submit" at bounding box center [738, 532] width 22 height 7
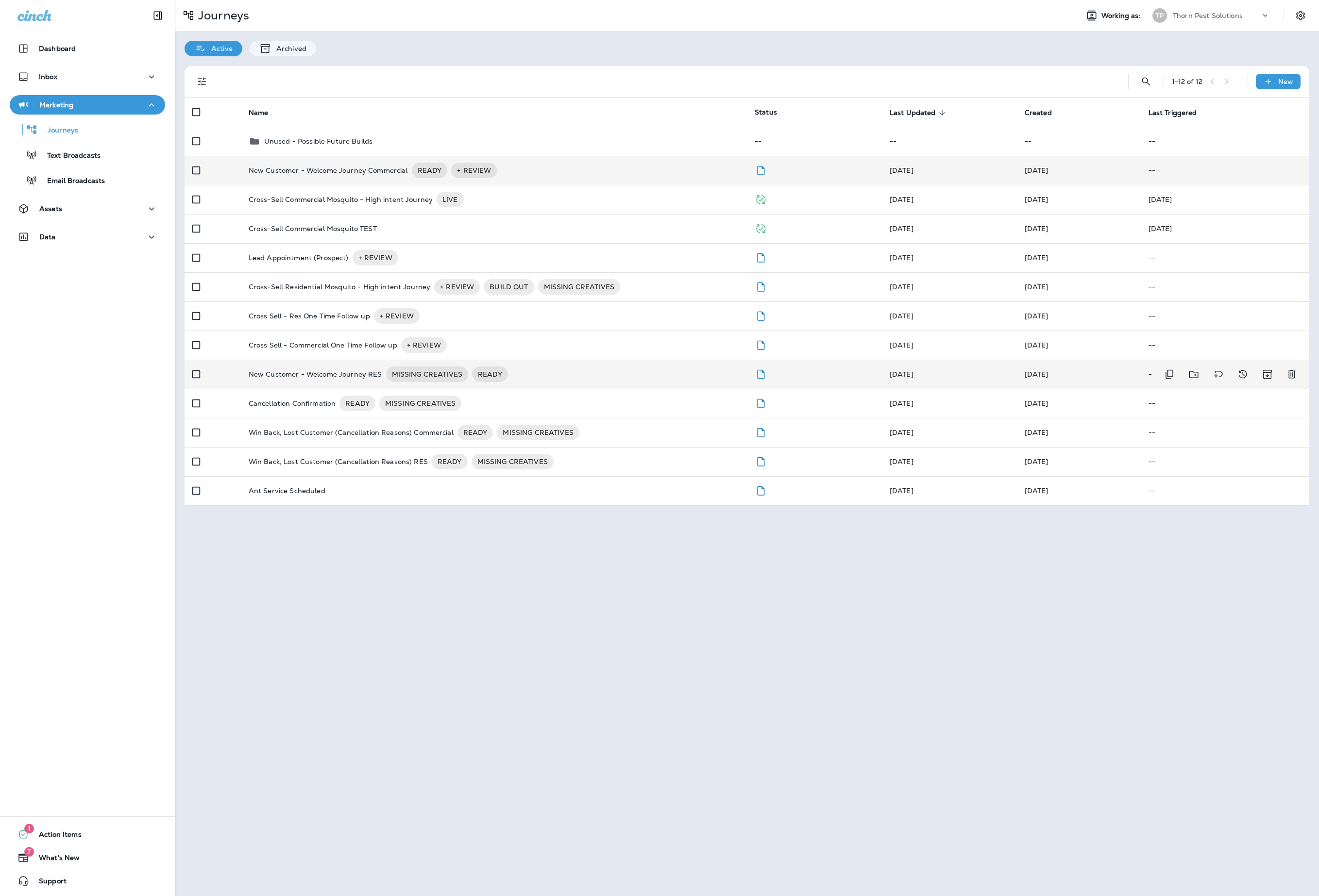
click at [362, 382] on p "New Customer - Welcome Journey RES" at bounding box center [316, 374] width 133 height 15
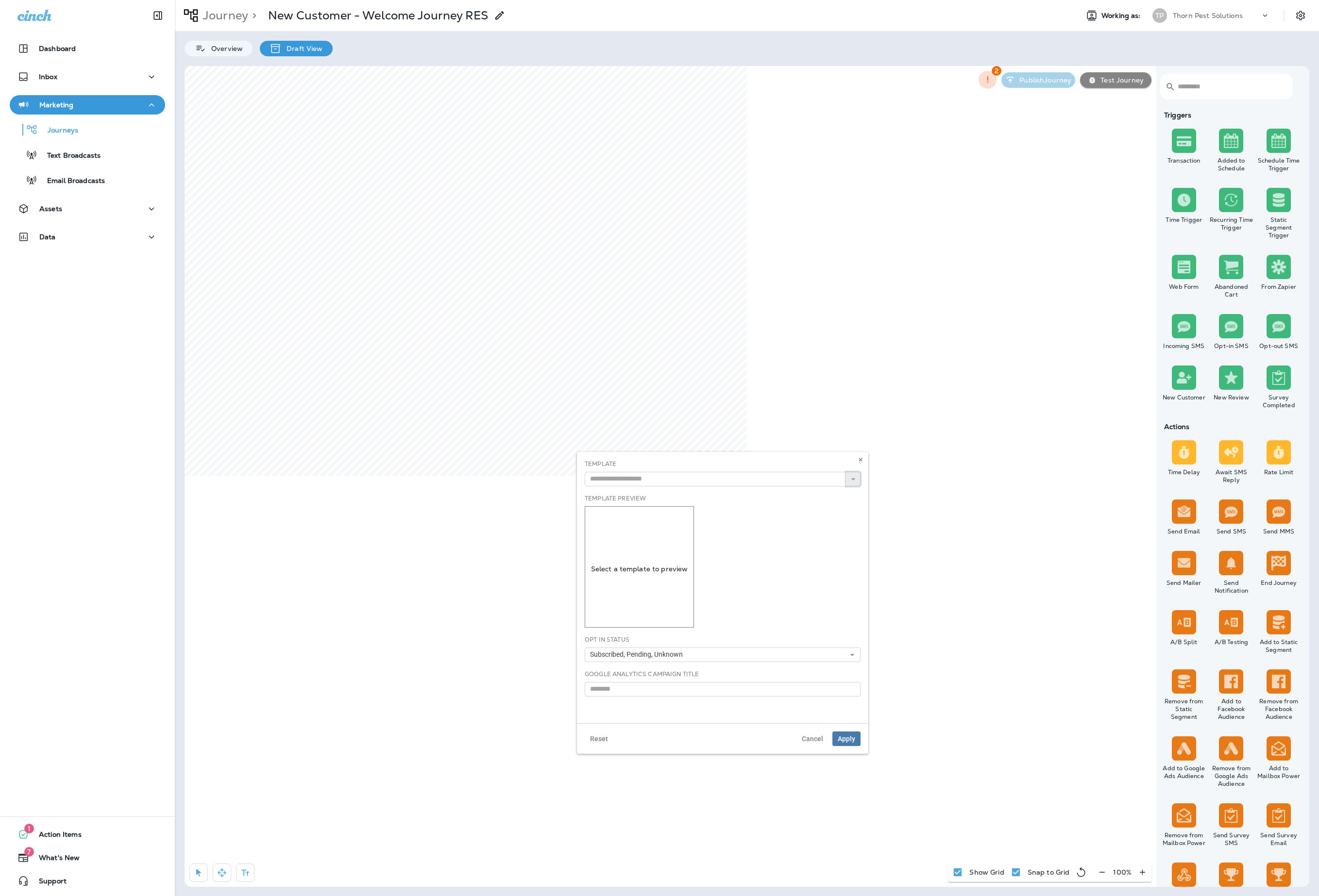
click at [850, 483] on icon "button" at bounding box center [853, 479] width 7 height 7
click at [735, 487] on div "Template Ant Service Tips (draft) Ant Service What to Expect (draft) Commercial…" at bounding box center [722, 473] width 276 height 27
type input "**********"
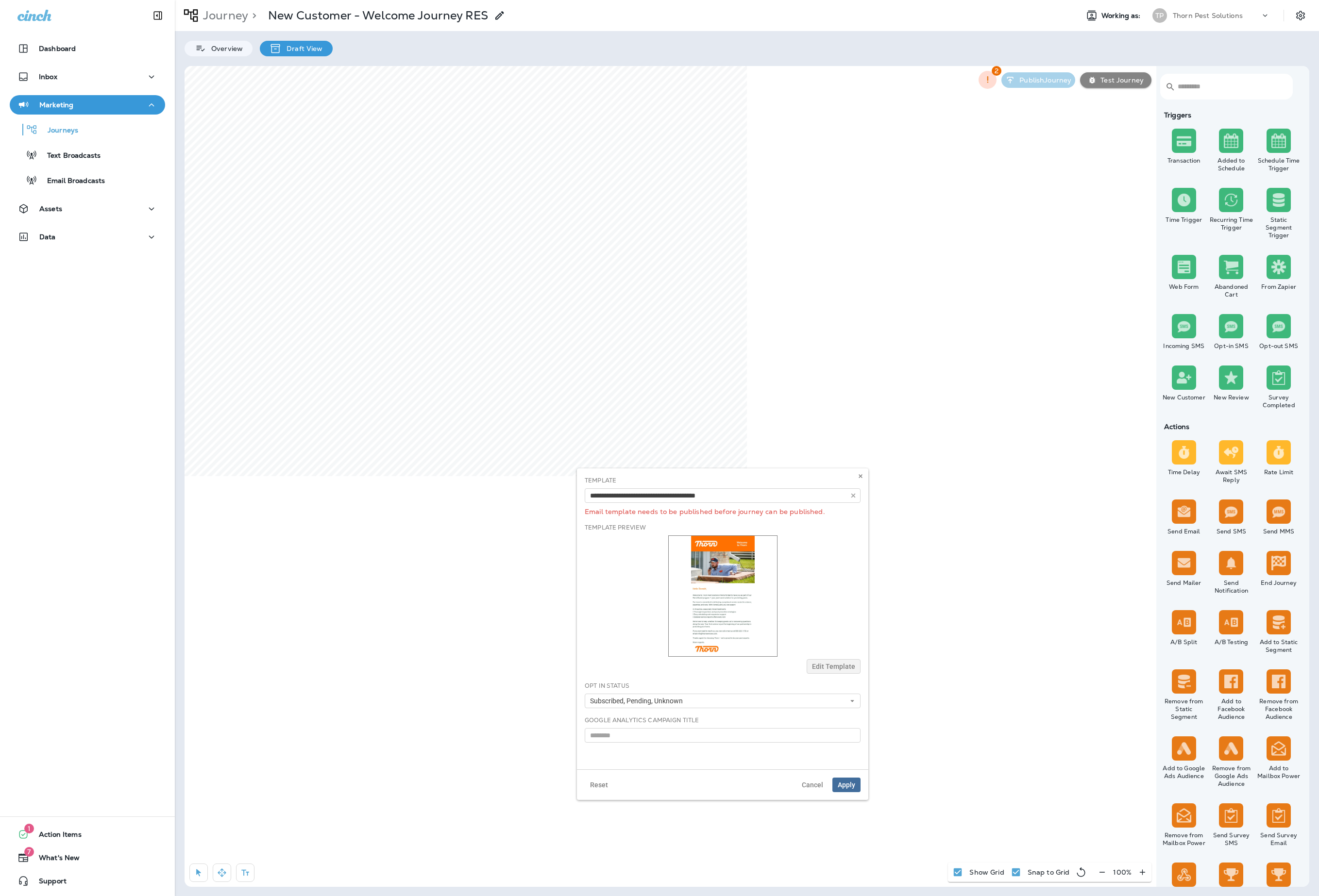
click at [838, 788] on span "Apply" at bounding box center [846, 785] width 18 height 7
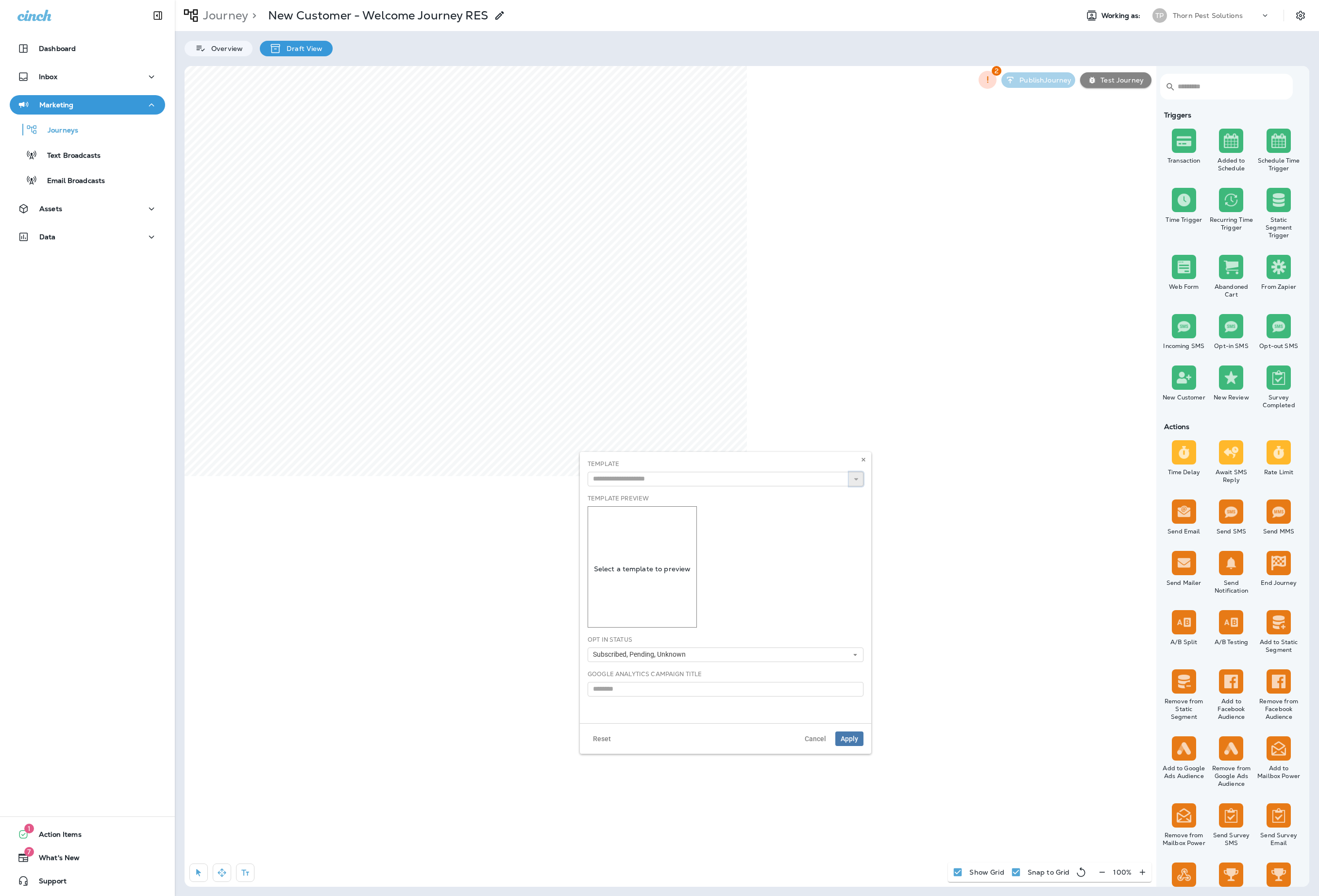
click at [854, 481] on use "button" at bounding box center [856, 479] width 4 height 3
type input "**********"
click at [796, 487] on div "**********" at bounding box center [725, 473] width 276 height 27
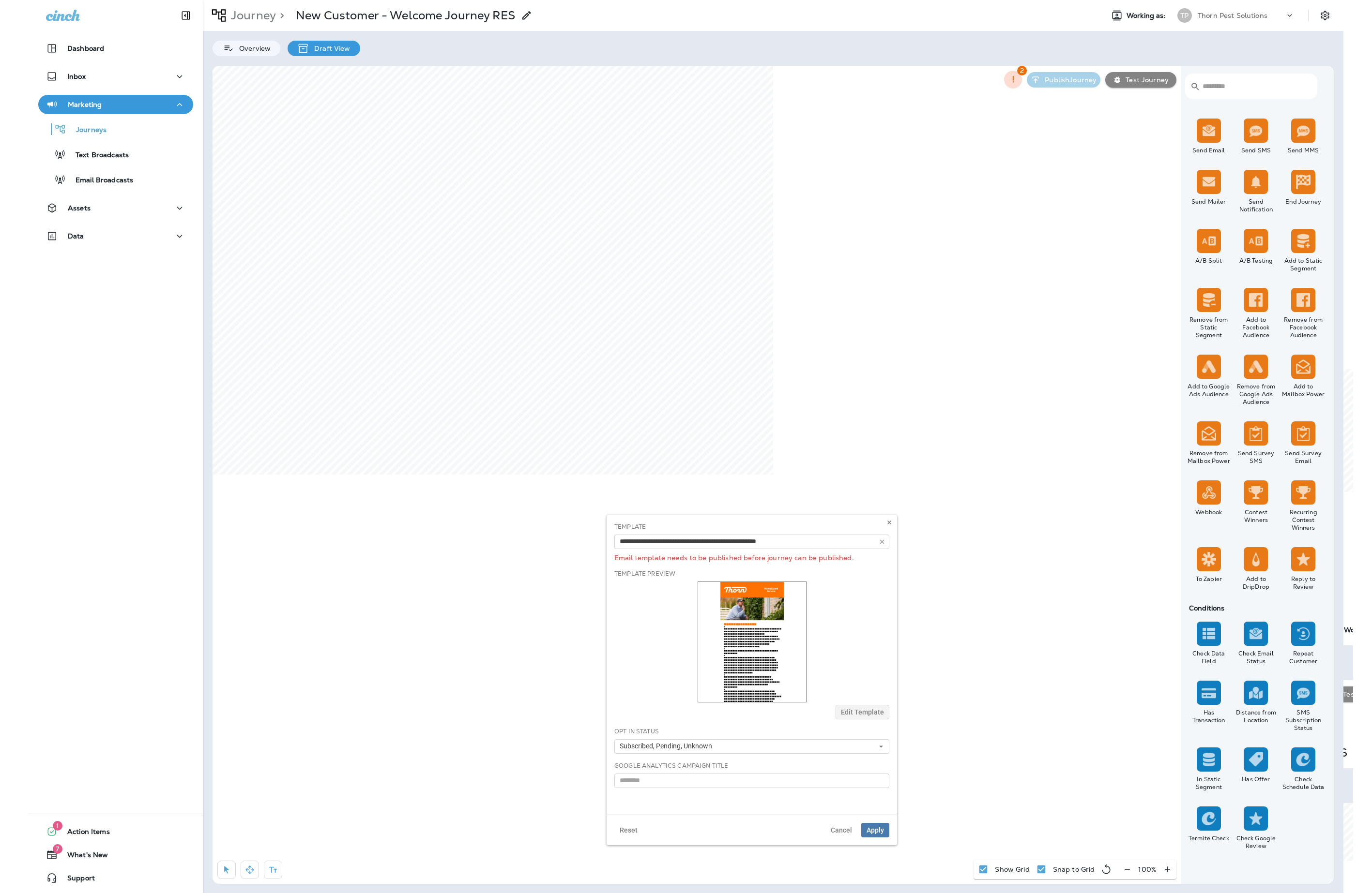
scroll to position [545, 0]
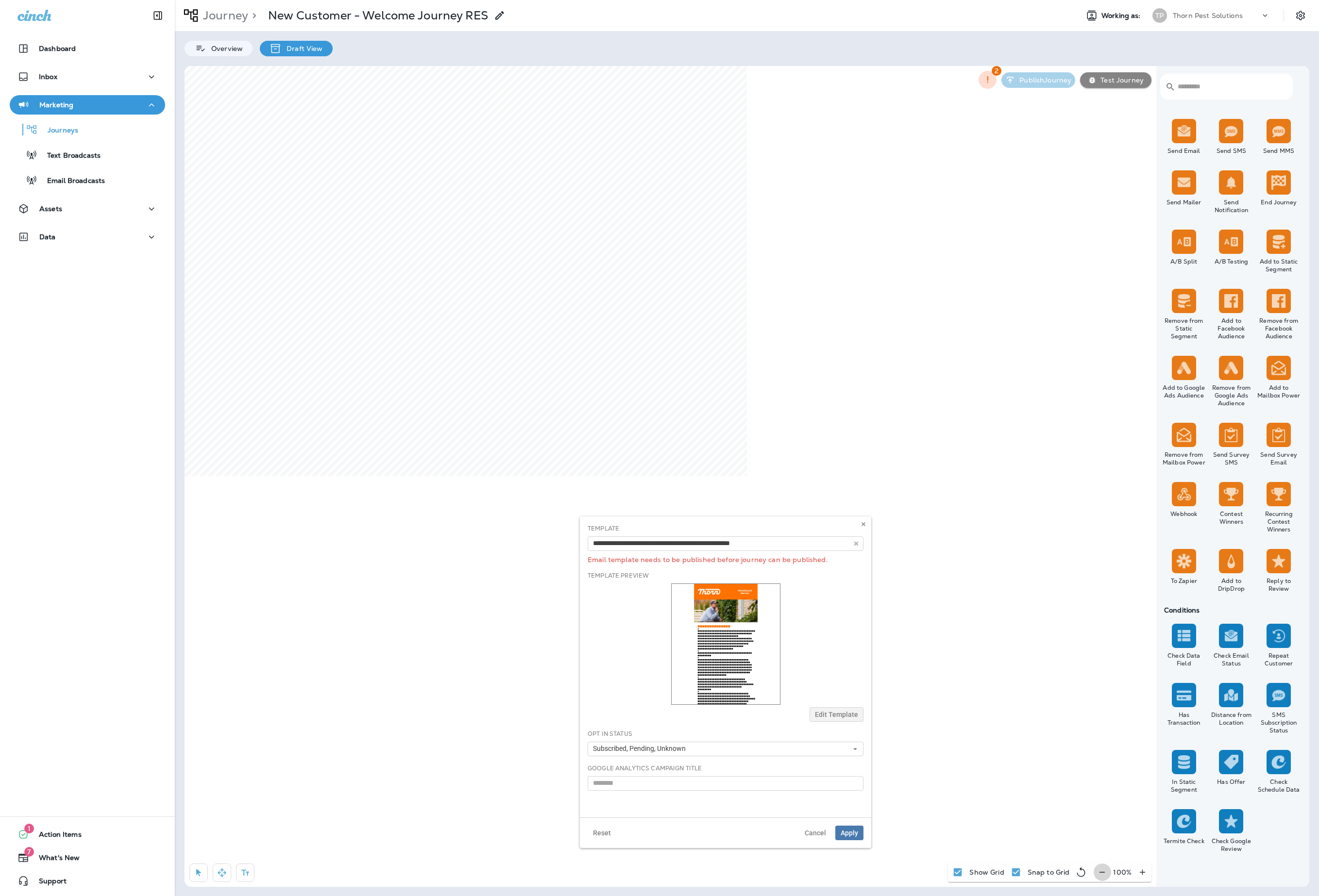
click at [1097, 867] on icon "button" at bounding box center [1102, 872] width 10 height 10
click at [1100, 867] on icon "button" at bounding box center [1105, 872] width 10 height 10
click at [846, 818] on div "**********" at bounding box center [725, 667] width 291 height 301
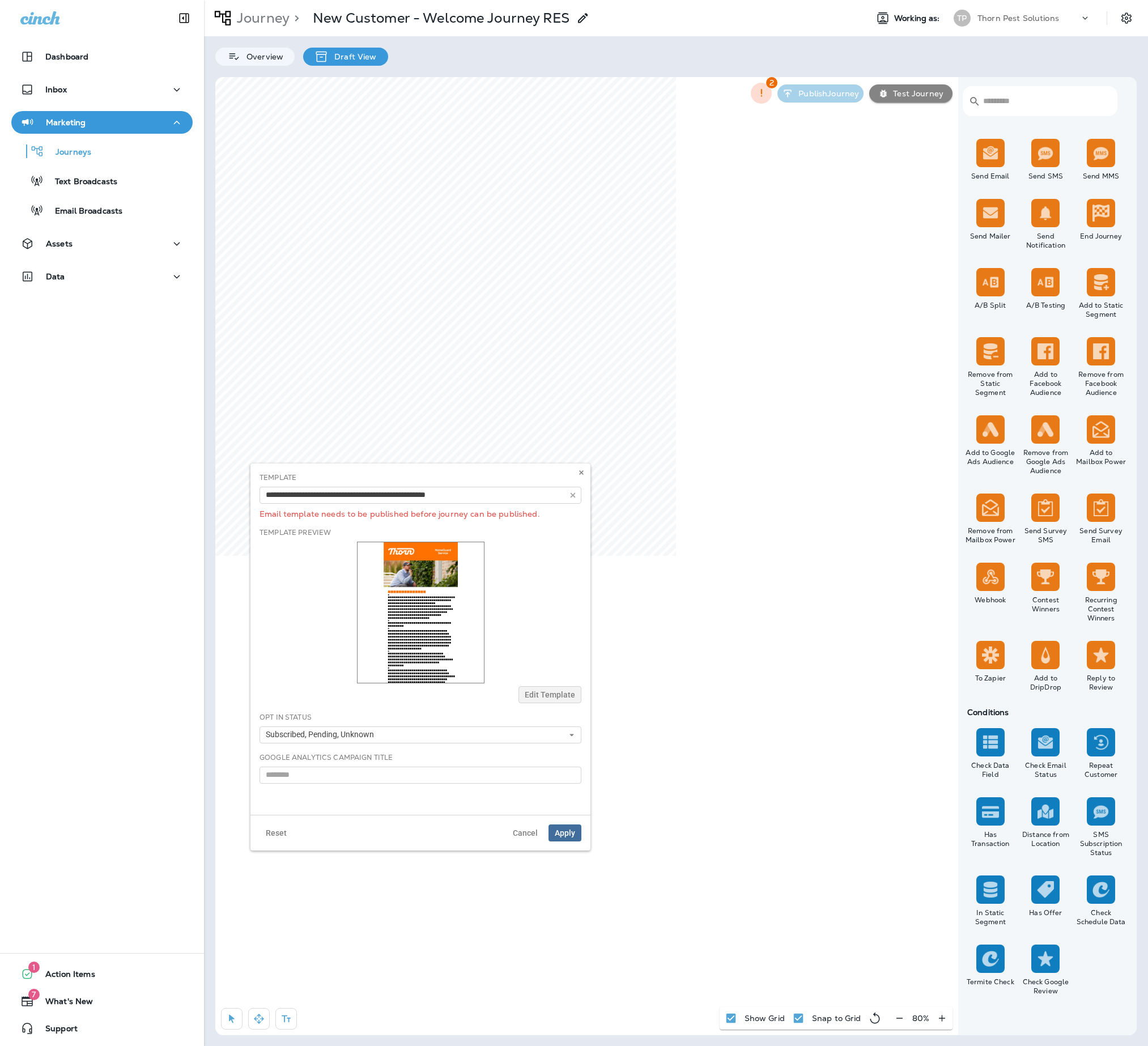
click at [556, 841] on button "Apply" at bounding box center [564, 832] width 32 height 17
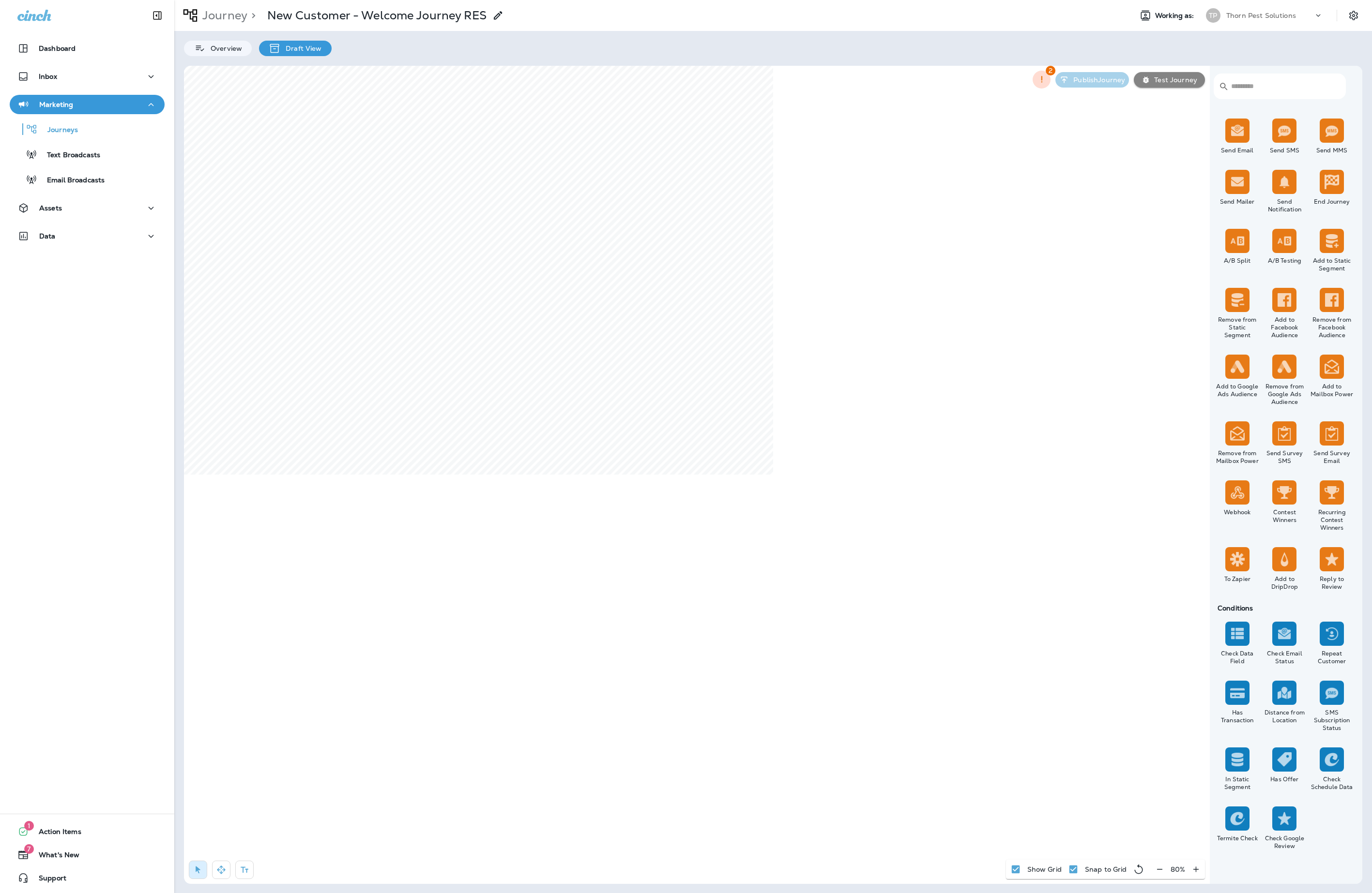
select select "*****"
select select "*"
select select "**"
click at [606, 493] on input "*" at bounding box center [603, 484] width 36 height 14
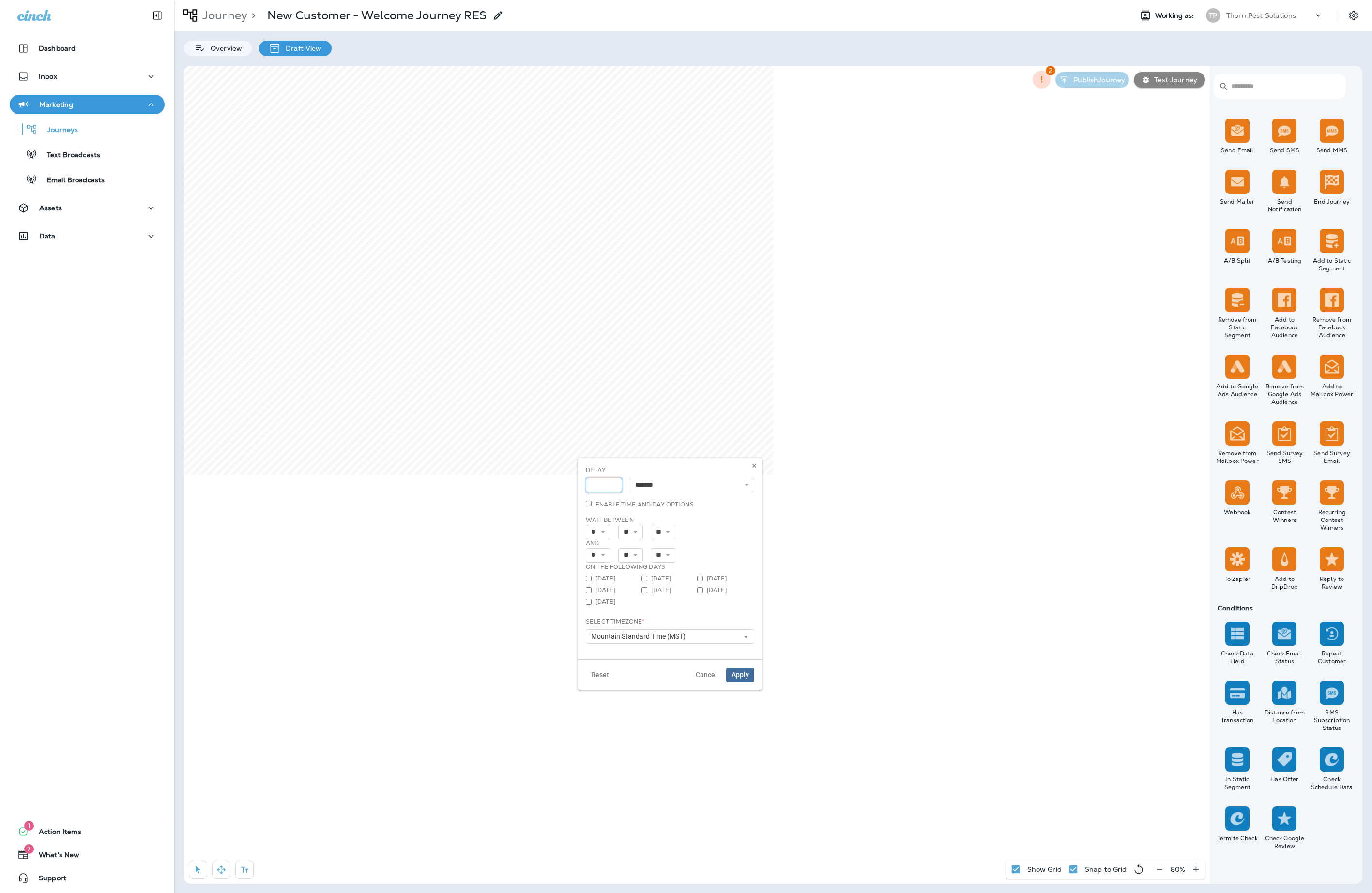
type input "*"
click at [606, 493] on input "*" at bounding box center [603, 484] width 36 height 14
click at [731, 679] on span "Apply" at bounding box center [739, 675] width 18 height 7
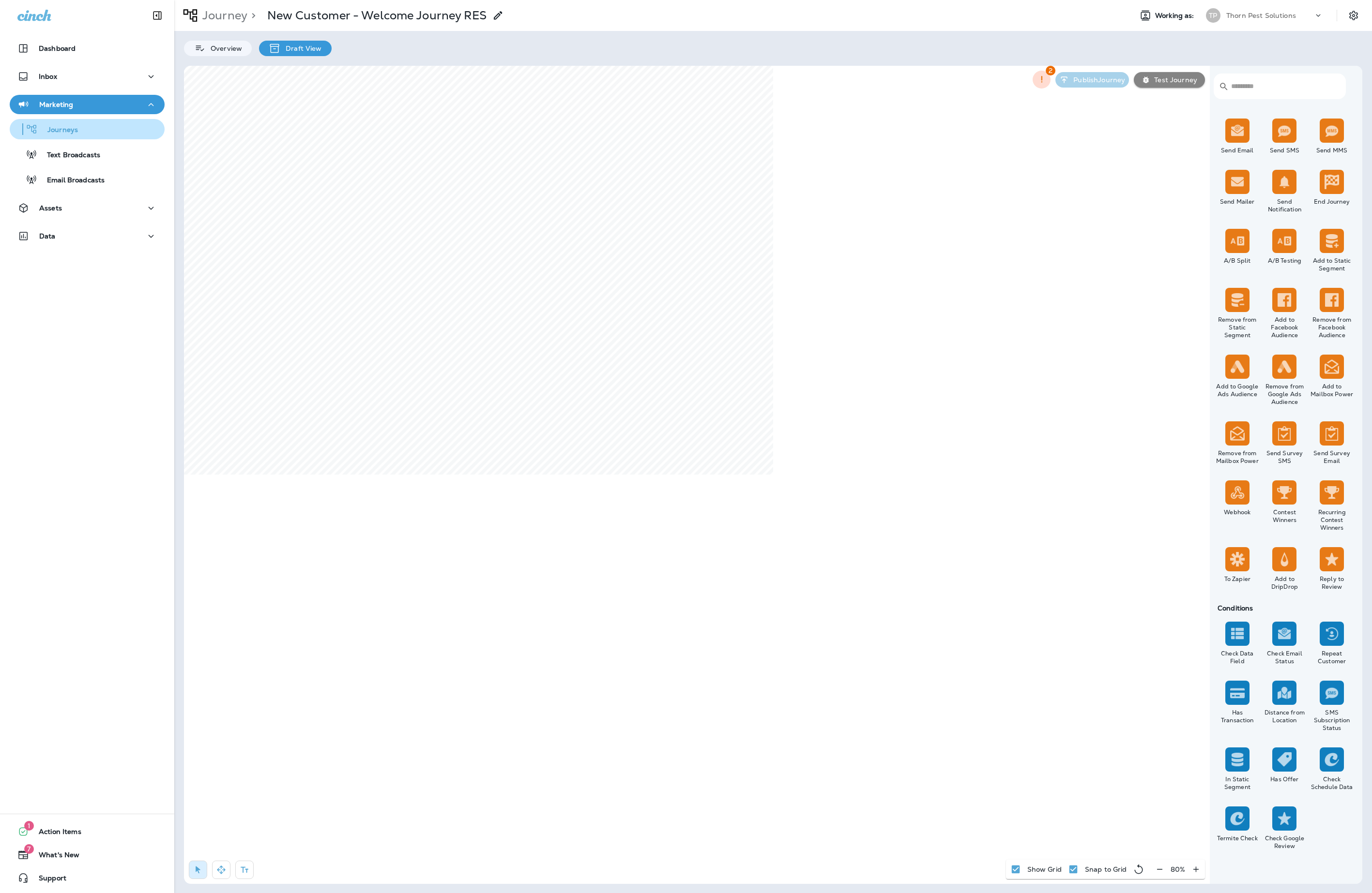
click at [75, 128] on p "Journeys" at bounding box center [58, 130] width 40 height 9
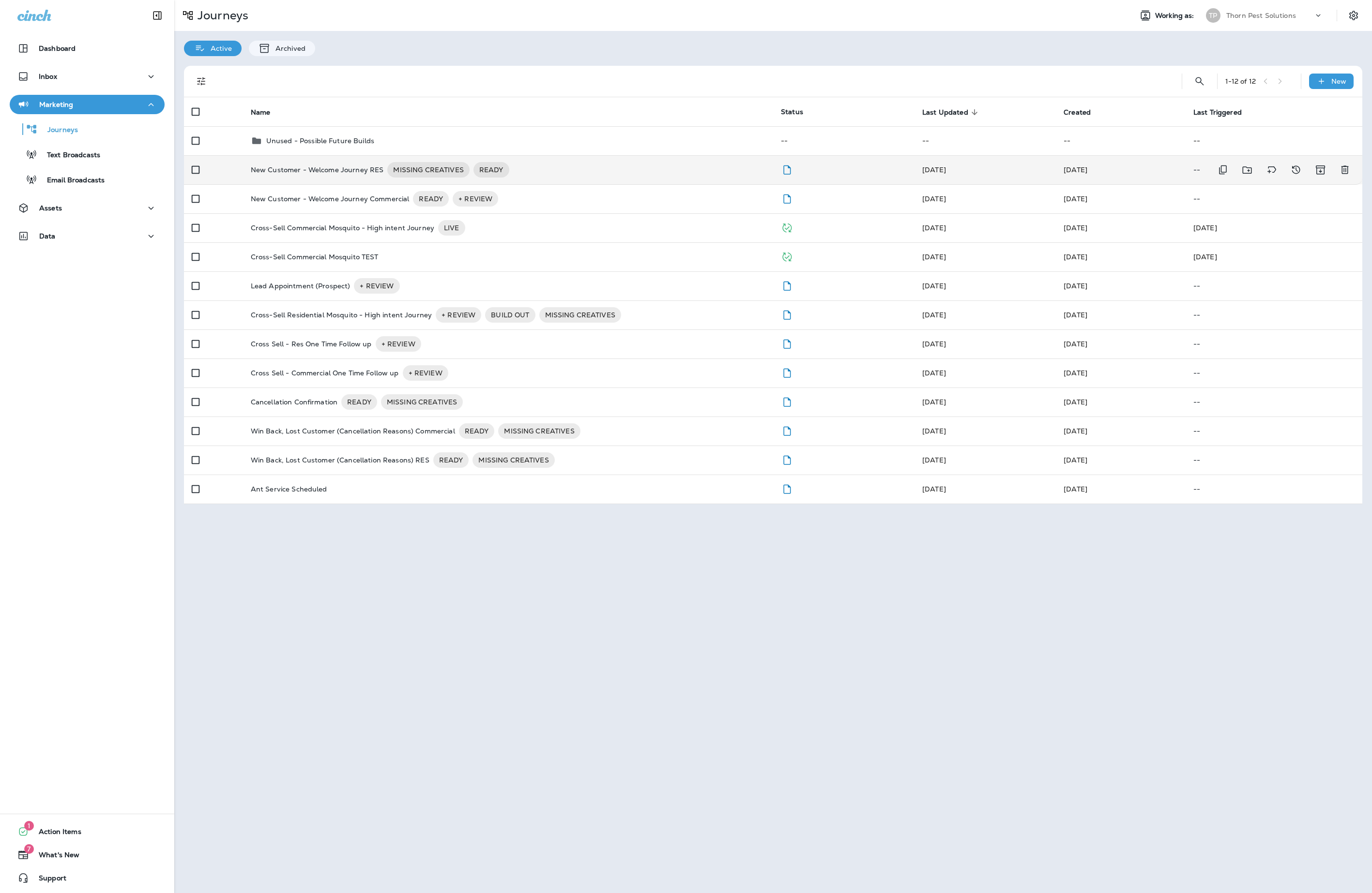
click at [384, 174] on p "New Customer - Welcome Journey RES" at bounding box center [317, 170] width 133 height 15
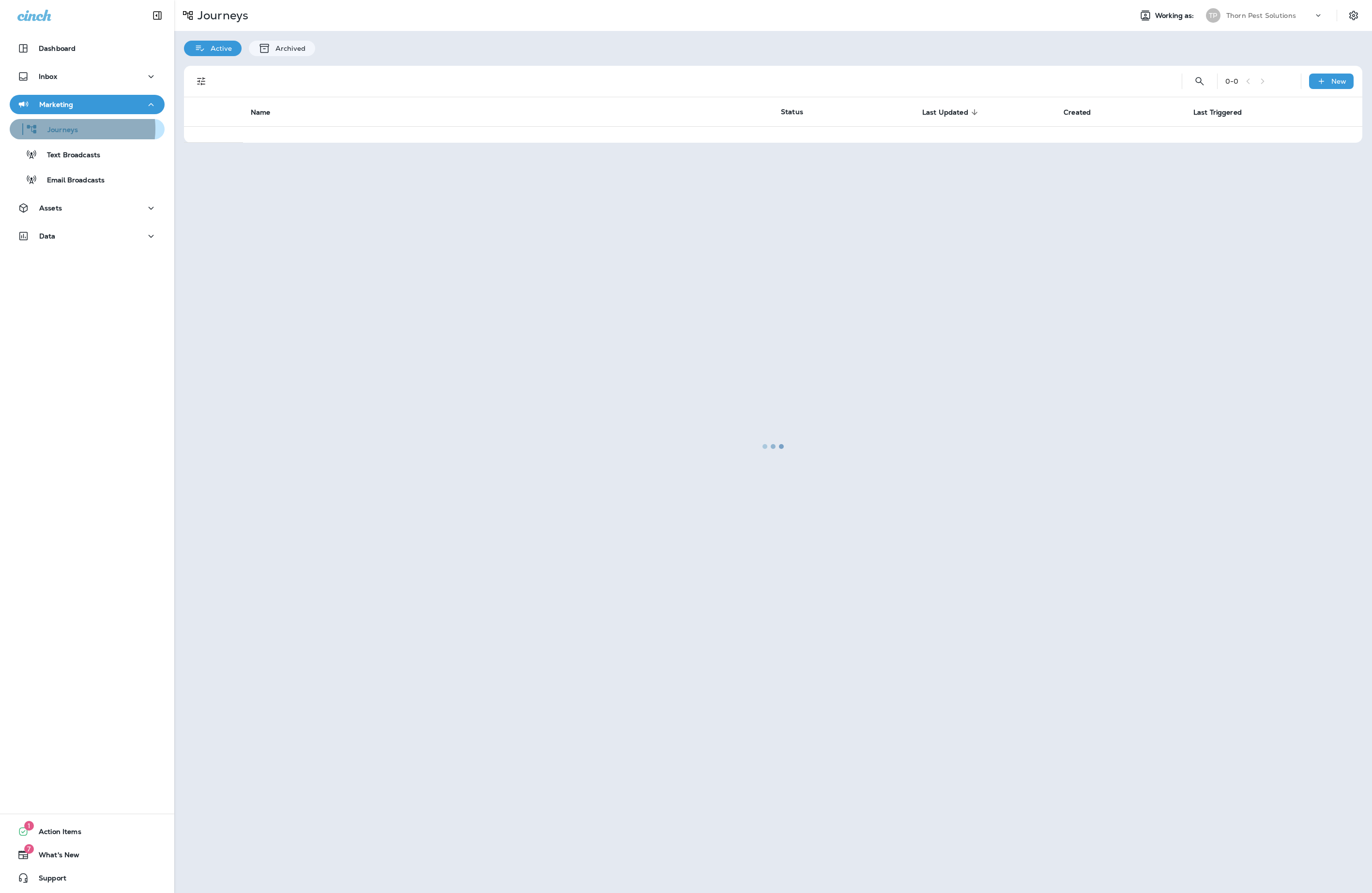
click at [72, 129] on p "Journeys" at bounding box center [58, 130] width 40 height 9
click at [56, 127] on p "Journeys" at bounding box center [58, 130] width 40 height 9
click at [78, 129] on p "Journeys" at bounding box center [58, 130] width 40 height 9
click at [60, 206] on p "Assets" at bounding box center [50, 208] width 23 height 8
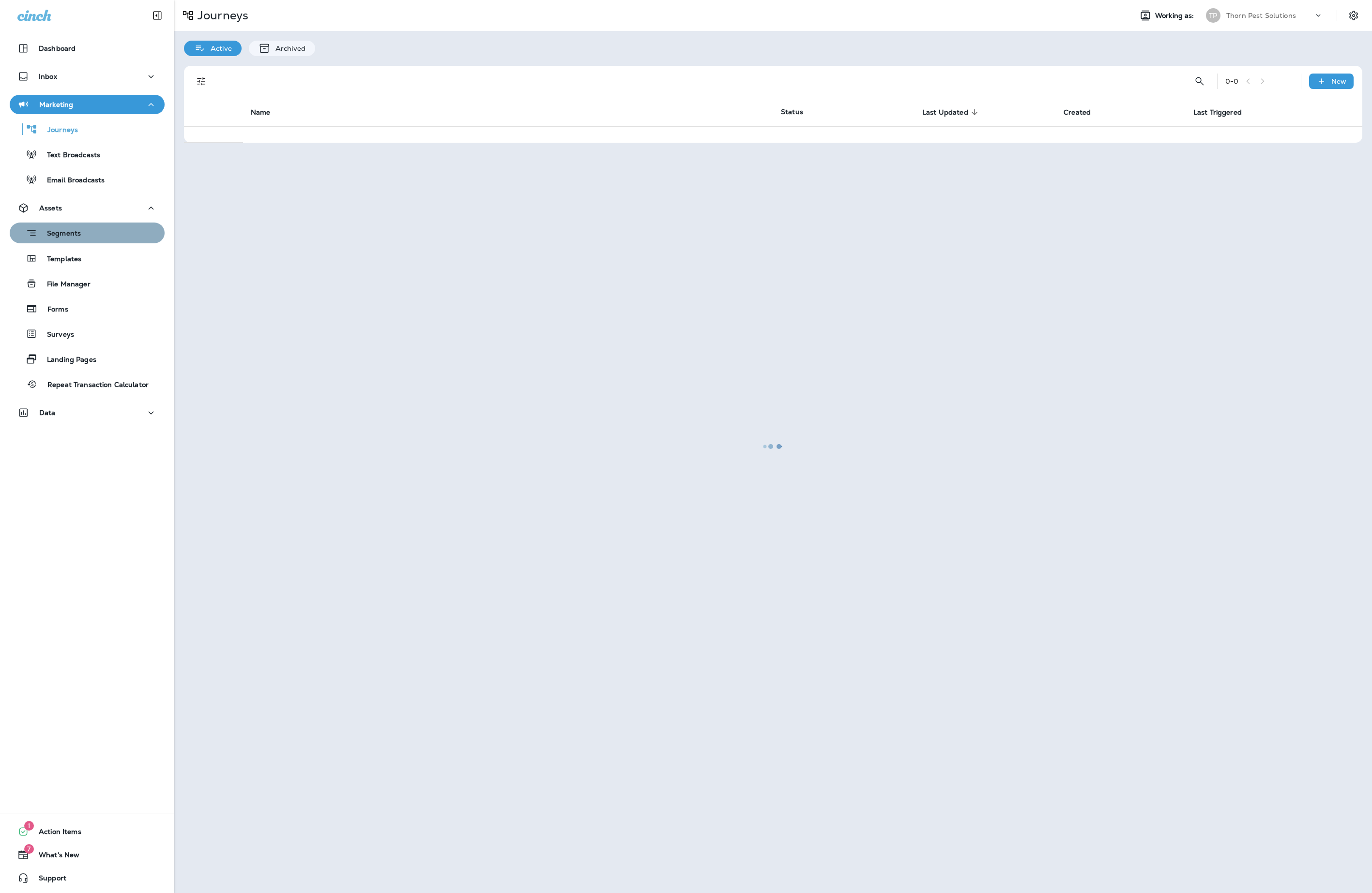
click at [94, 238] on div "Segments" at bounding box center [87, 233] width 147 height 15
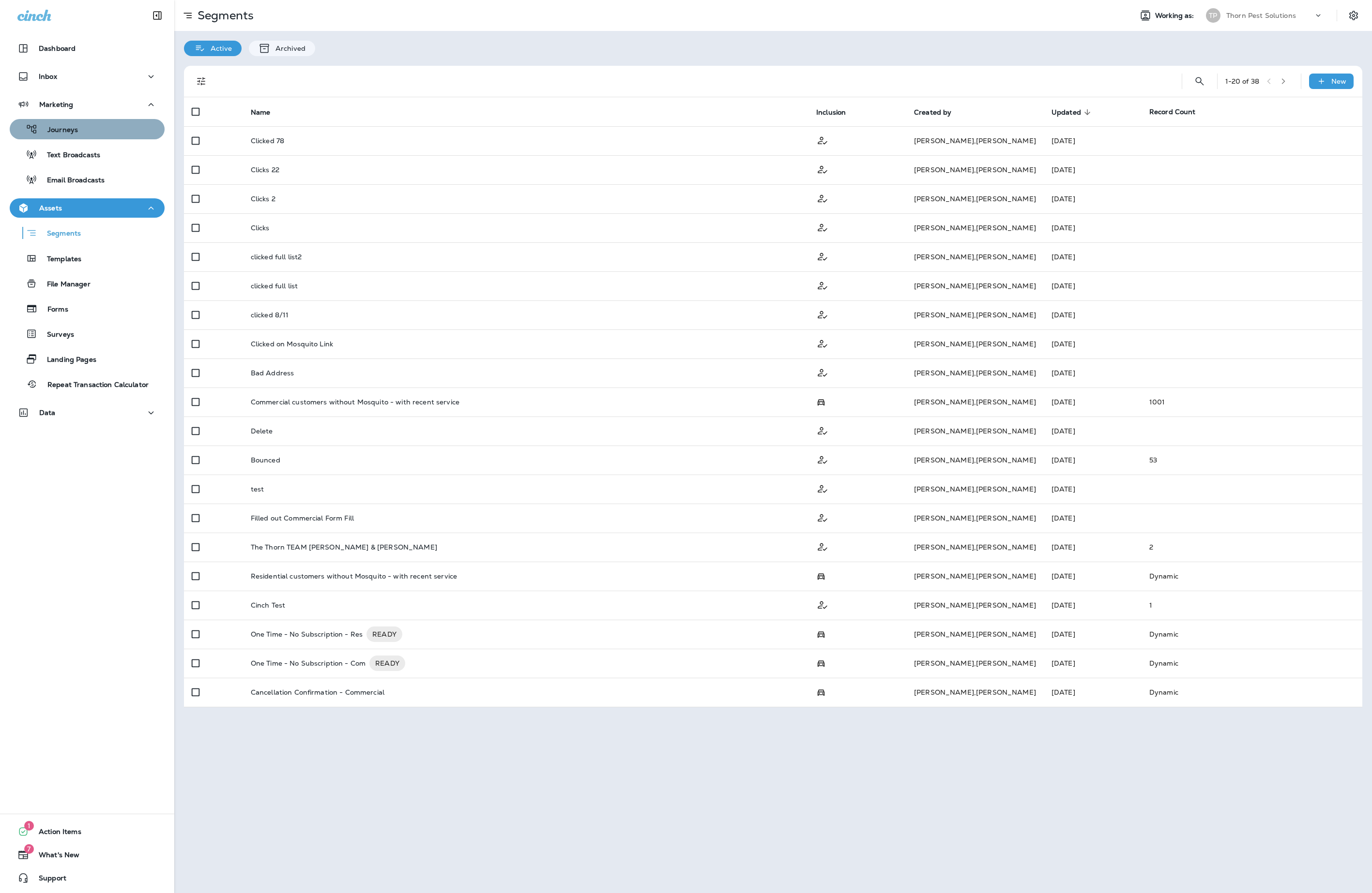
click at [95, 132] on div "Journeys" at bounding box center [87, 129] width 147 height 14
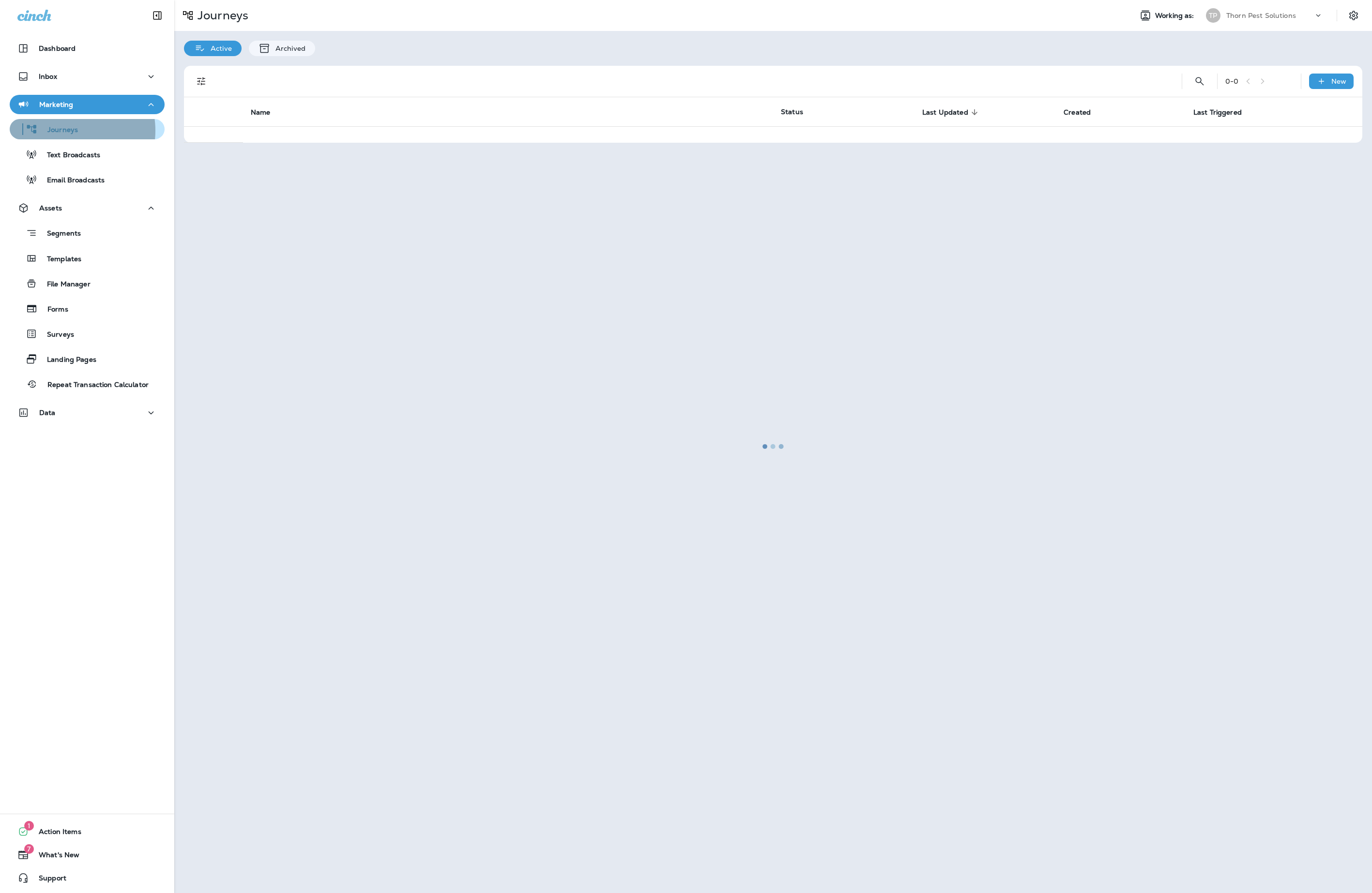
click at [71, 130] on p "Journeys" at bounding box center [58, 130] width 40 height 9
